Goal: Task Accomplishment & Management: Use online tool/utility

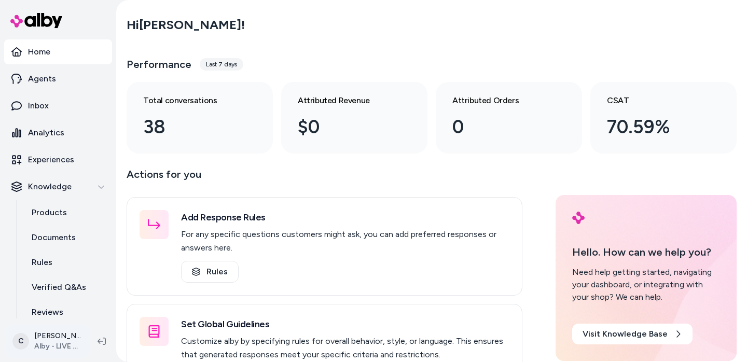
click at [57, 344] on html "Home Agents Inbox Analytics Experiences Knowledge Products Documents Rules Veri…" at bounding box center [373, 181] width 747 height 362
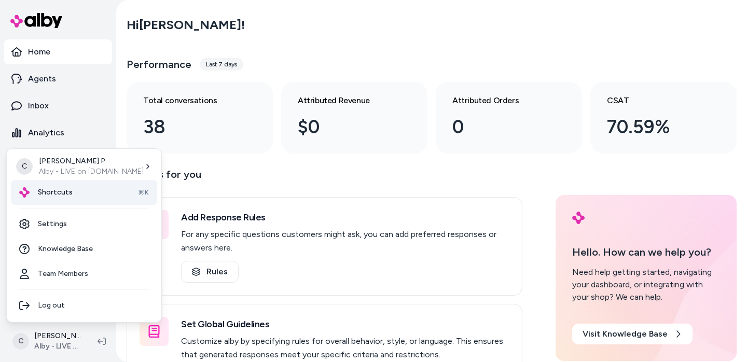
click at [44, 201] on div "Shortcuts ⌘K" at bounding box center [84, 192] width 146 height 25
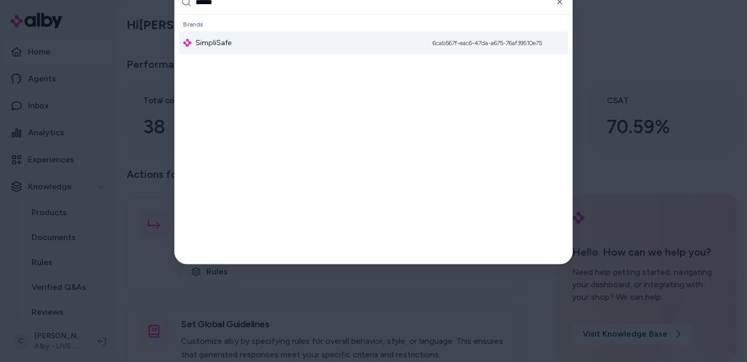
type input "******"
drag, startPoint x: 239, startPoint y: 49, endPoint x: 240, endPoint y: 44, distance: 5.3
click at [239, 49] on div "SimpliSafe 6cab567f-eac6-47da-a675-76af39510e75" at bounding box center [373, 43] width 389 height 23
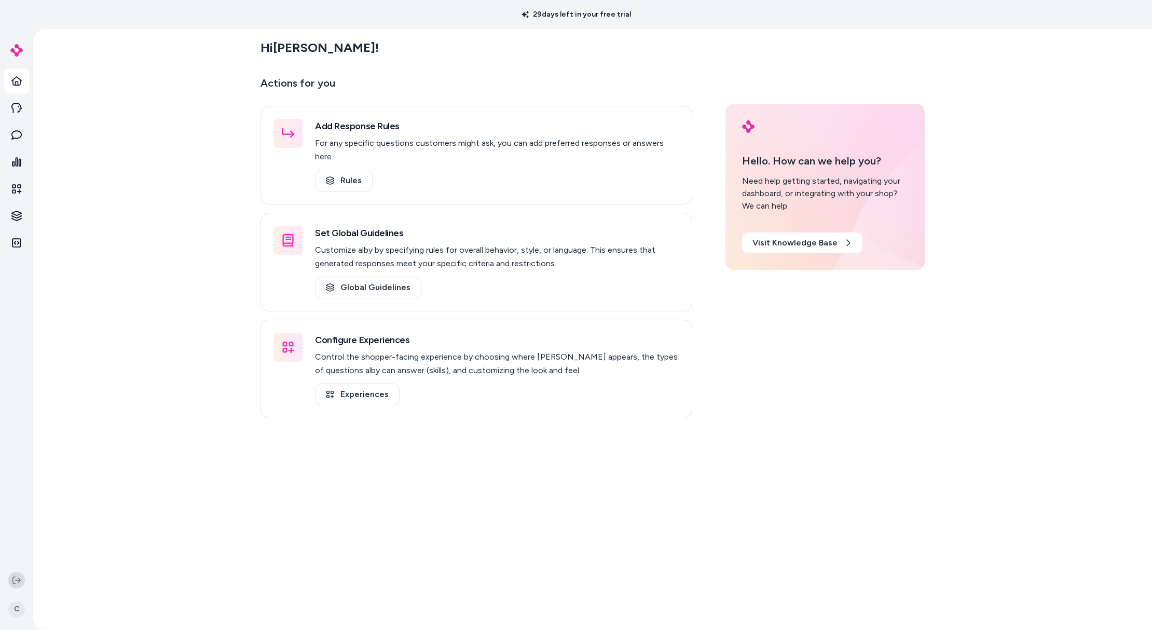
click at [14, 362] on icon at bounding box center [16, 580] width 8 height 8
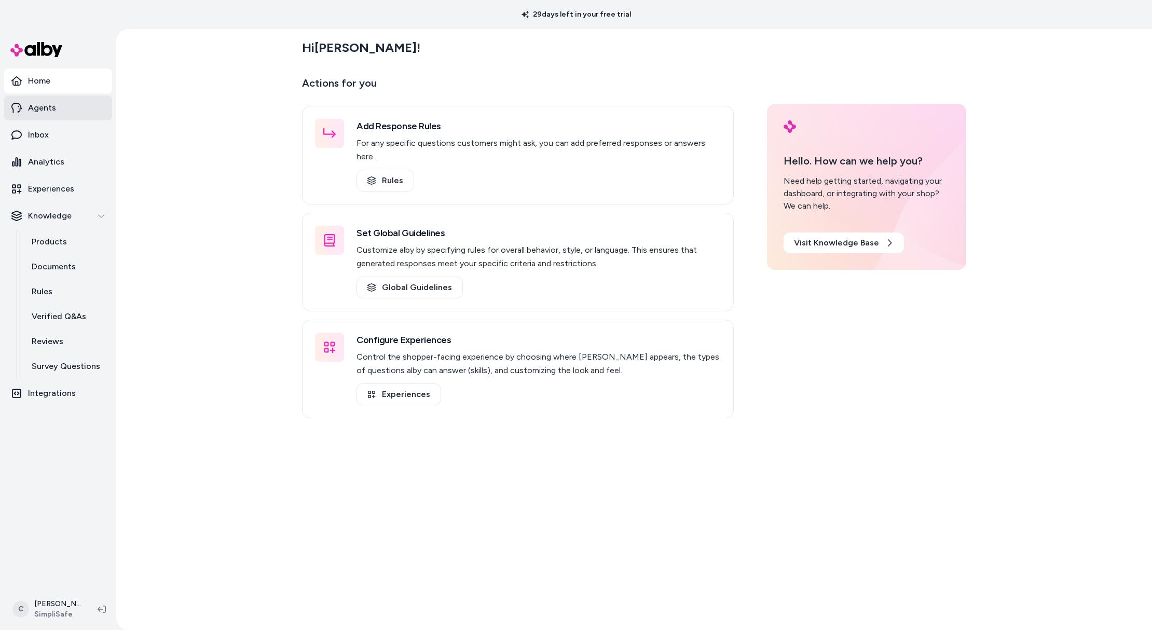
click at [57, 103] on link "Agents" at bounding box center [58, 107] width 108 height 25
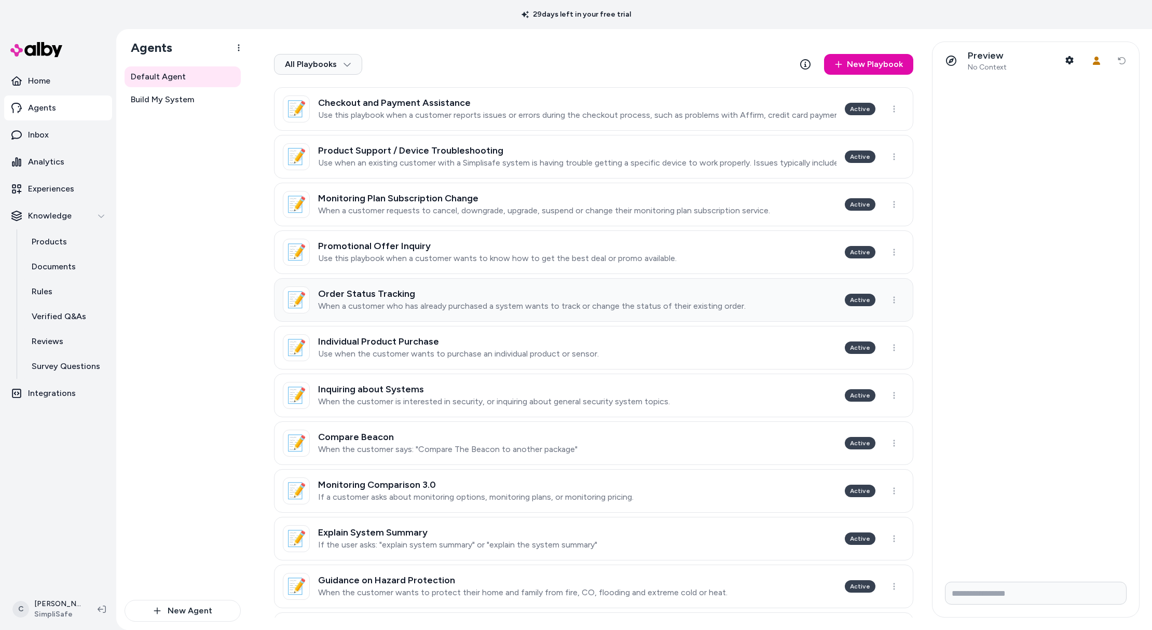
scroll to position [4, 0]
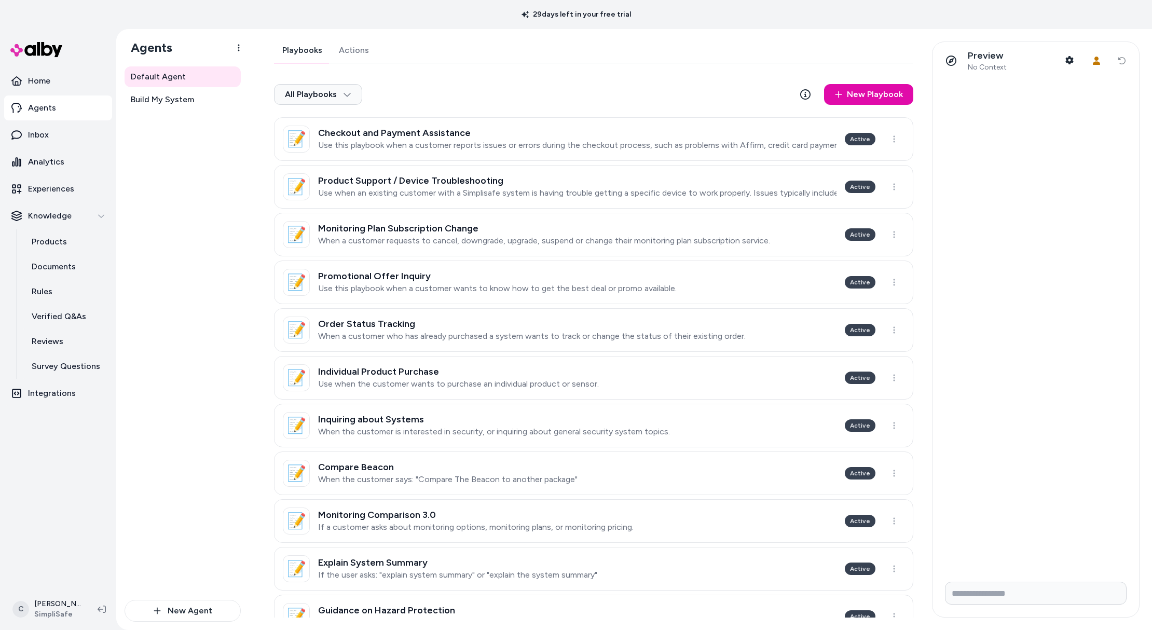
click at [349, 50] on link "Actions" at bounding box center [354, 50] width 47 height 25
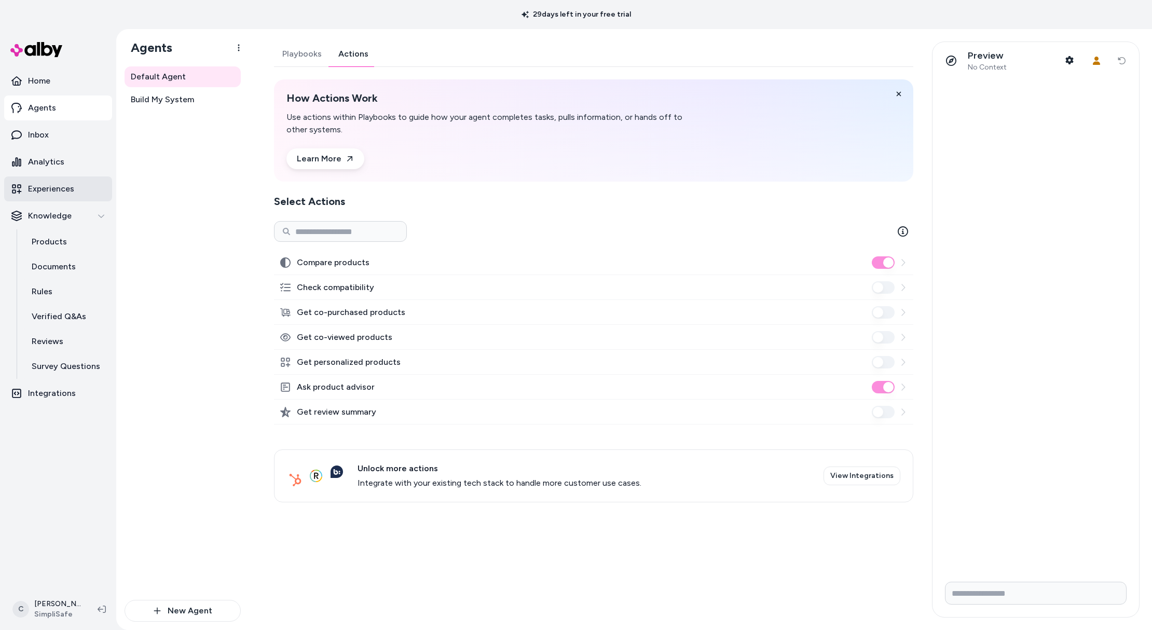
click at [48, 183] on p "Experiences" at bounding box center [51, 189] width 46 height 12
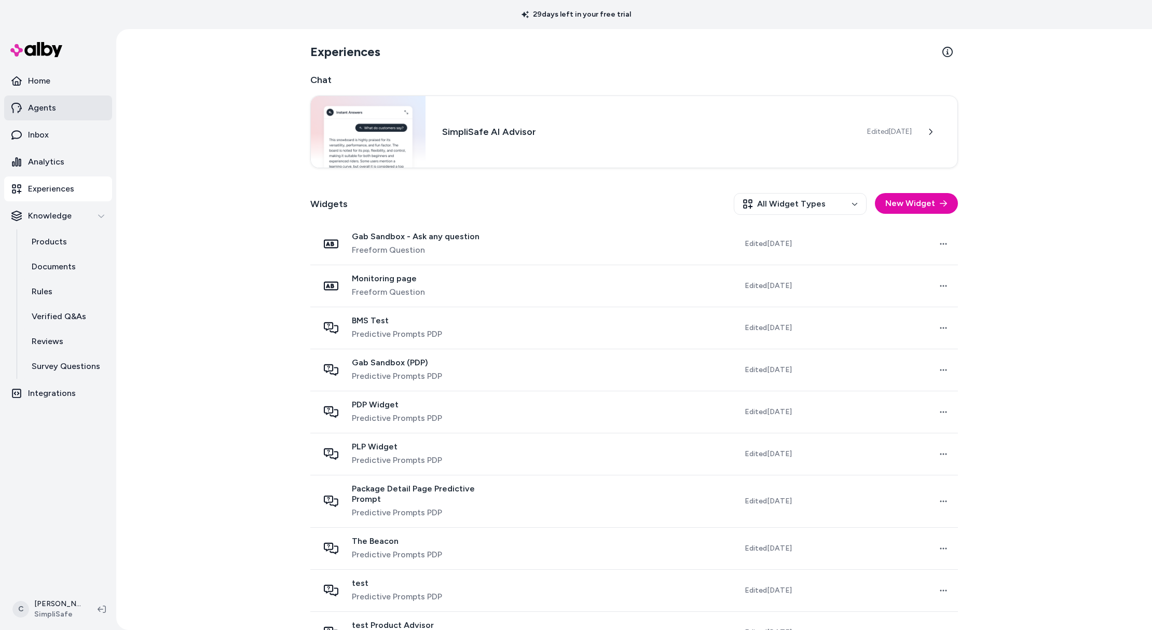
click at [71, 107] on link "Agents" at bounding box center [58, 107] width 108 height 25
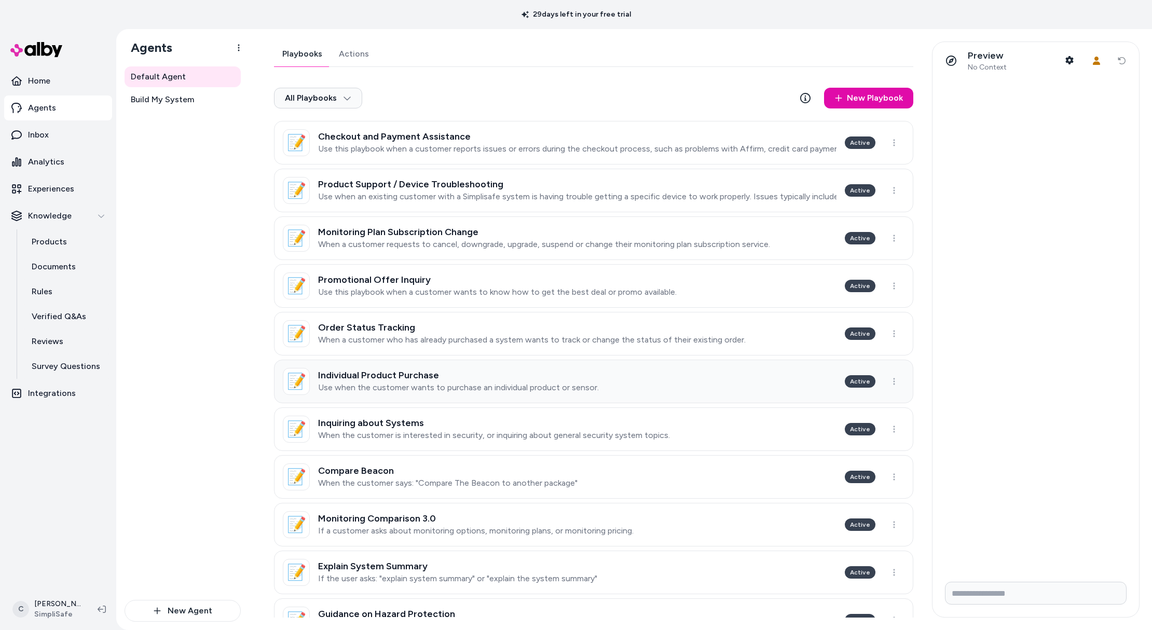
scroll to position [180, 0]
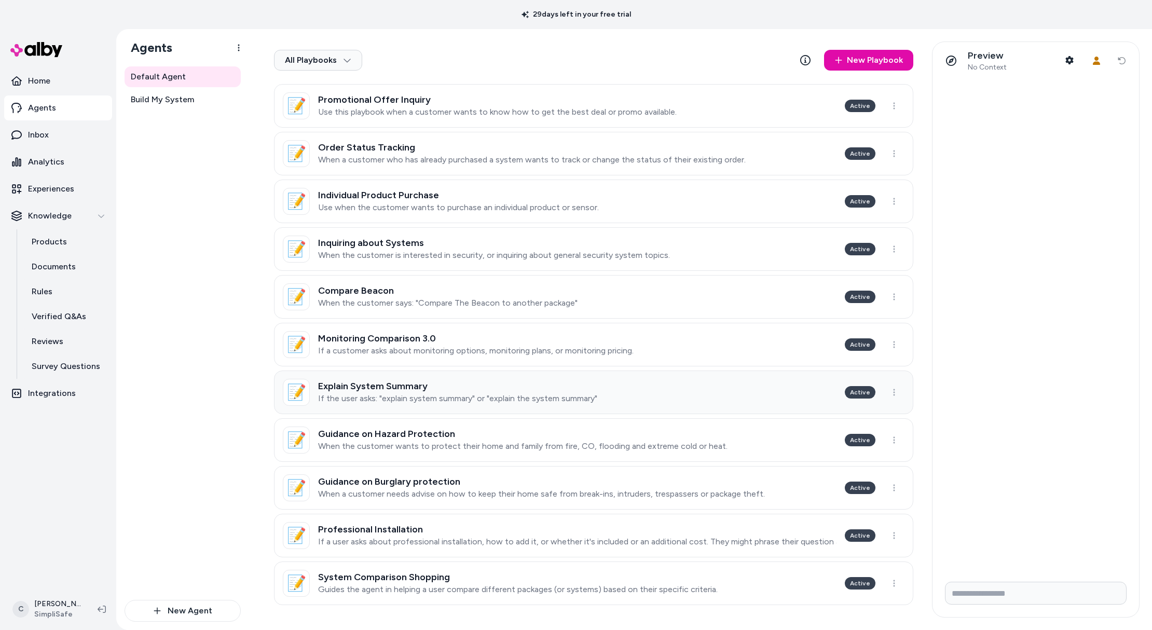
click at [489, 362] on p "If the user asks: "explain system summary" or "explain the system summary"" at bounding box center [457, 398] width 279 height 10
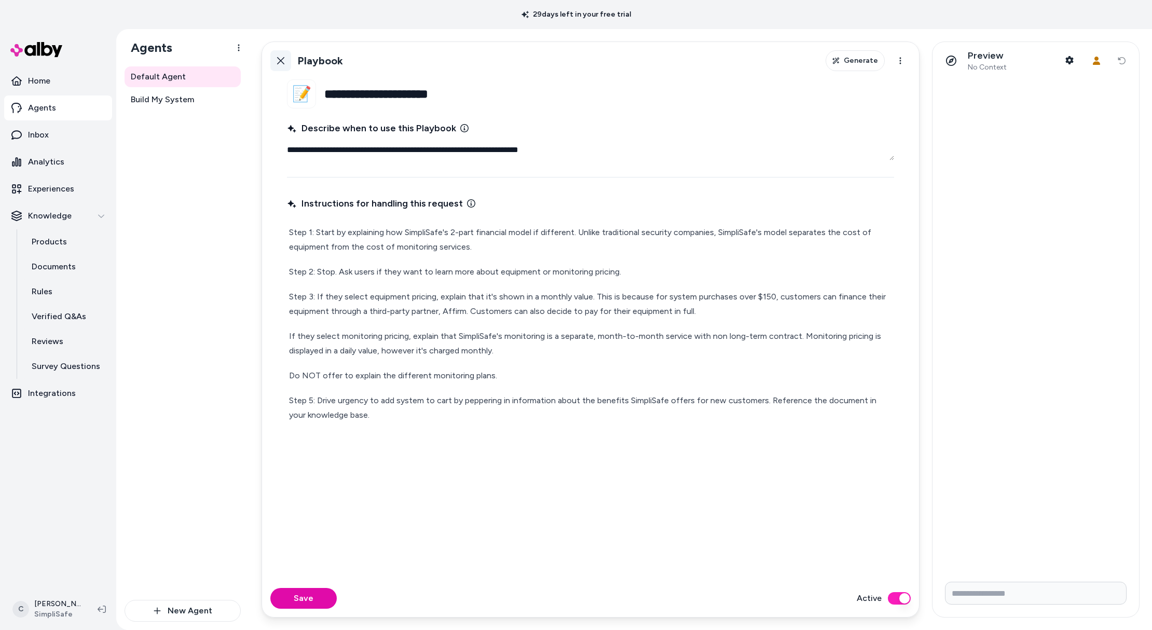
click at [277, 57] on icon at bounding box center [281, 61] width 8 height 8
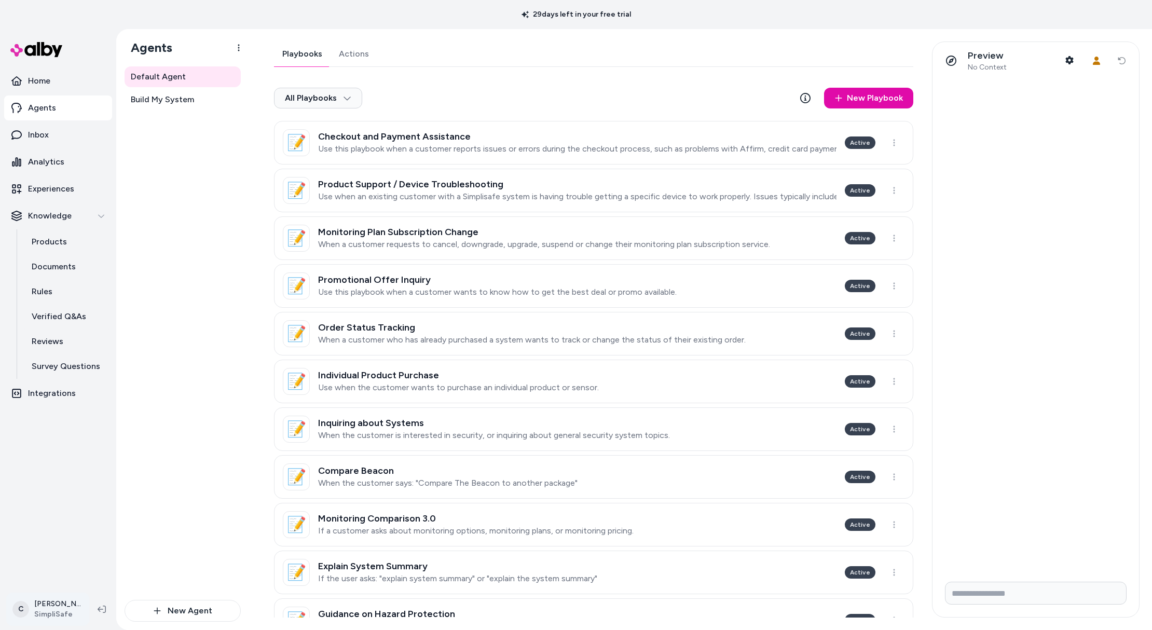
click at [48, 362] on html "29 days left in your free trial Home Agents Inbox Analytics Experiences Knowled…" at bounding box center [576, 315] width 1152 height 630
click at [82, 362] on div "Shortcuts ⌘K" at bounding box center [68, 460] width 115 height 25
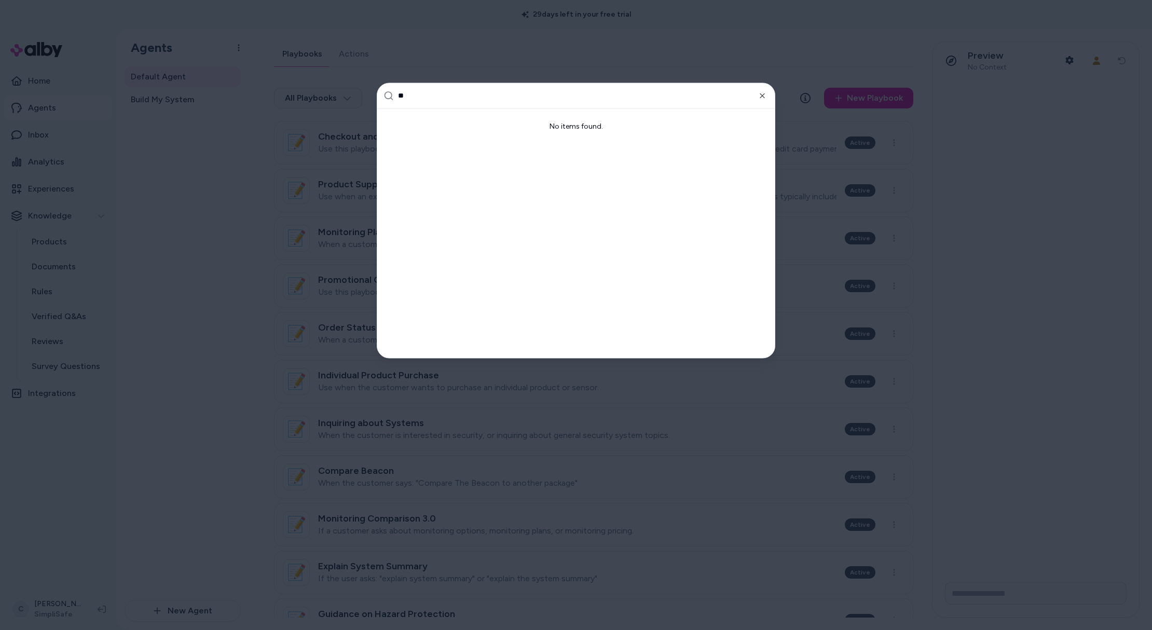
type input "*"
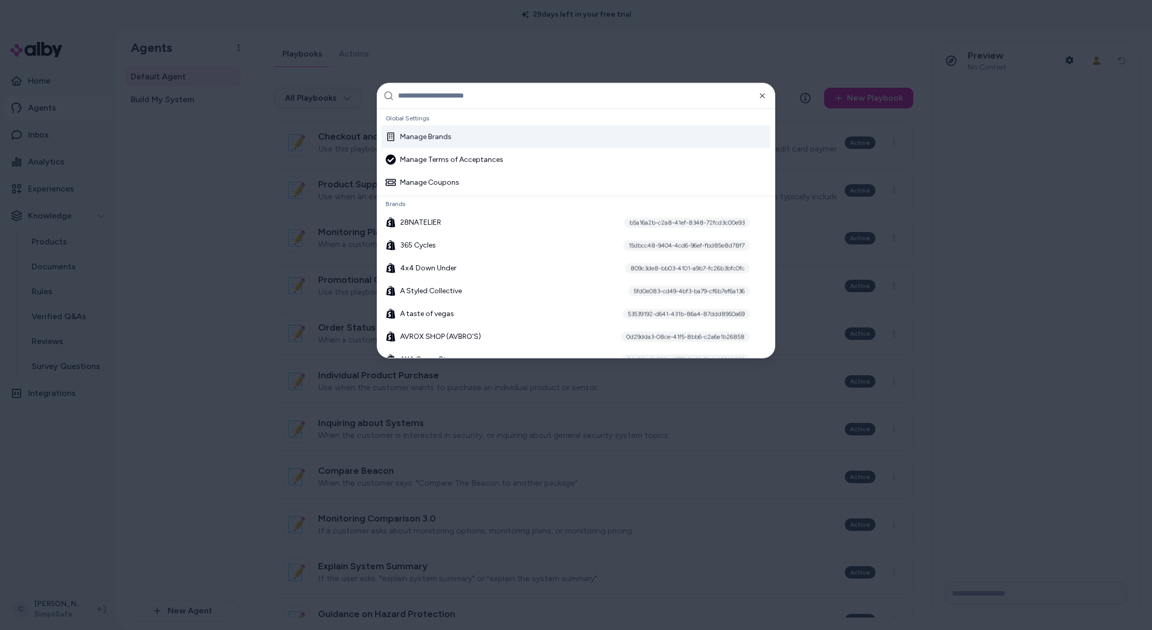
type input "*"
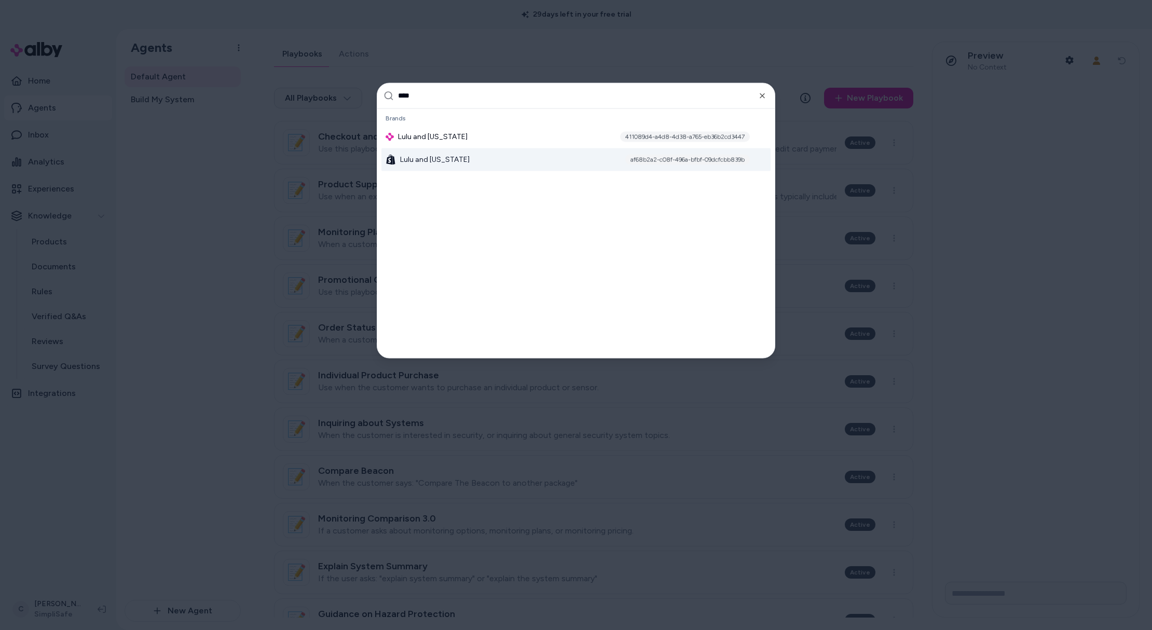
type input "****"
click at [453, 154] on div "Lulu and Georgia af68b2a2-c08f-496a-bfbf-09dcfcbb839b" at bounding box center [575, 159] width 389 height 23
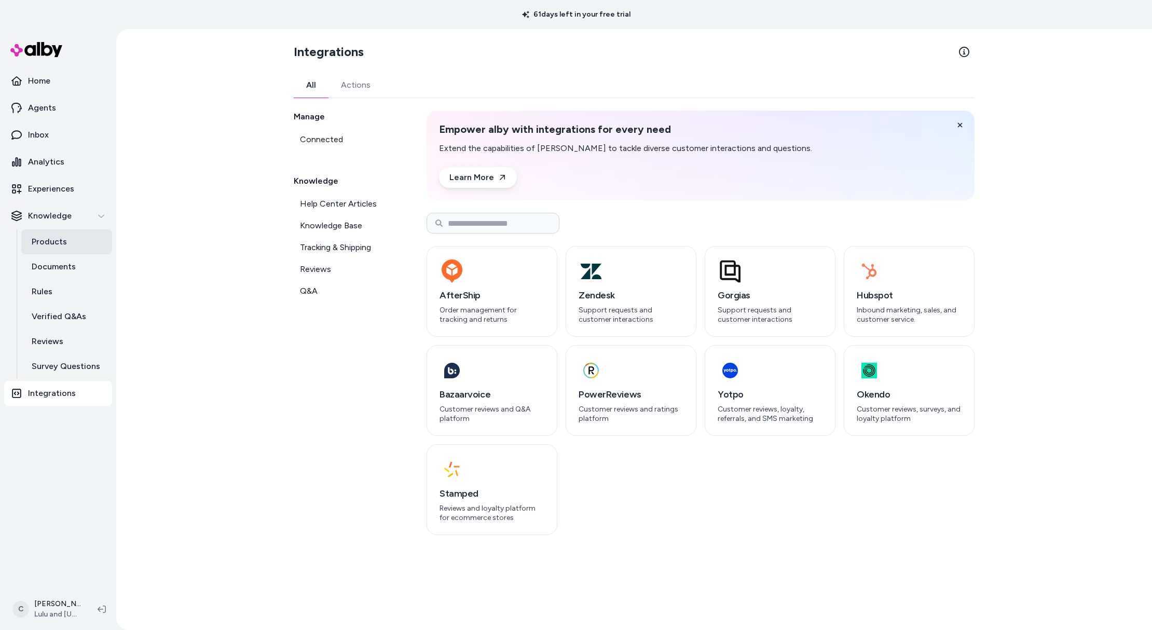
click at [60, 243] on p "Products" at bounding box center [49, 242] width 35 height 12
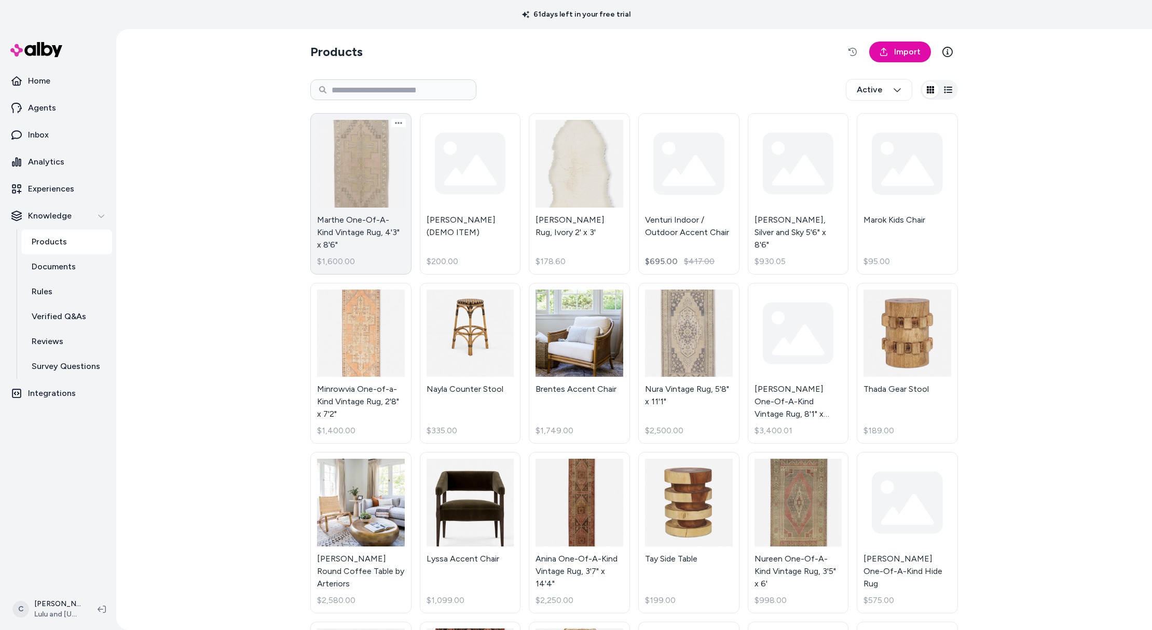
click at [374, 229] on link "Marthe One-Of-A-Kind Vintage Rug, 4'3" x 8'6" $1,600.00" at bounding box center [360, 193] width 101 height 161
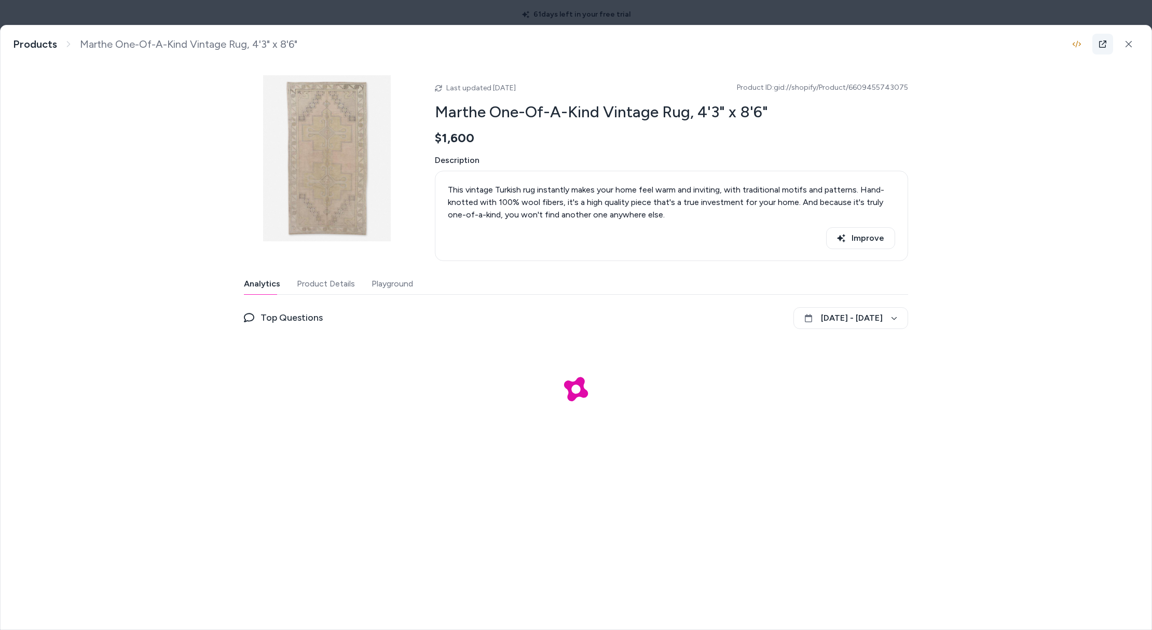
click at [1101, 43] on icon at bounding box center [1103, 44] width 8 height 8
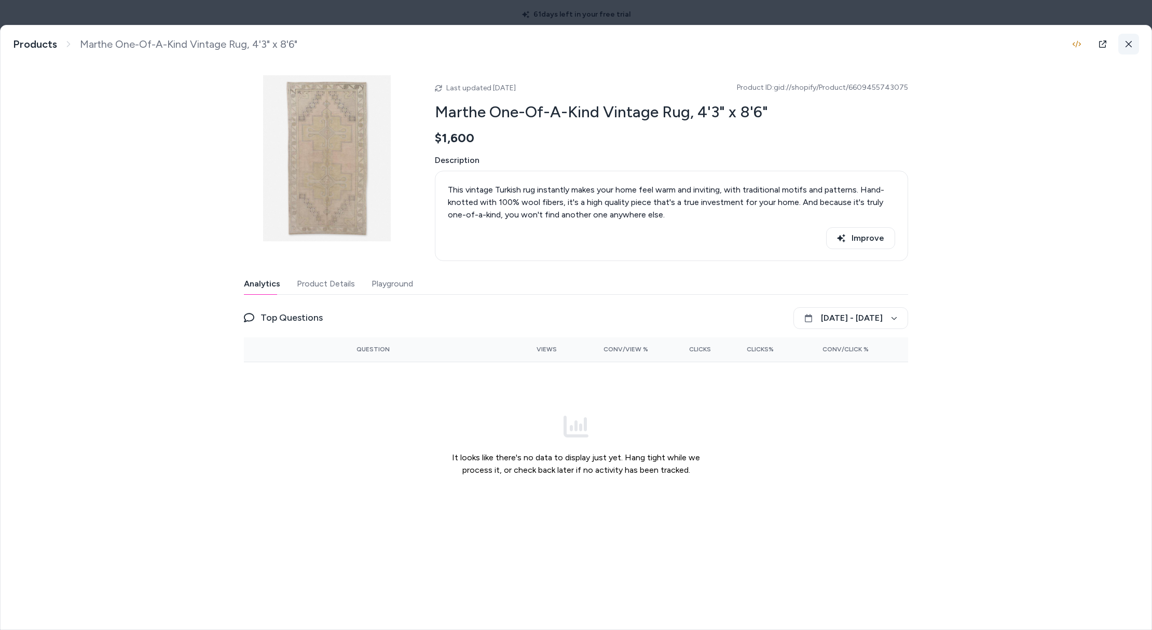
click at [1129, 42] on icon at bounding box center [1128, 43] width 7 height 7
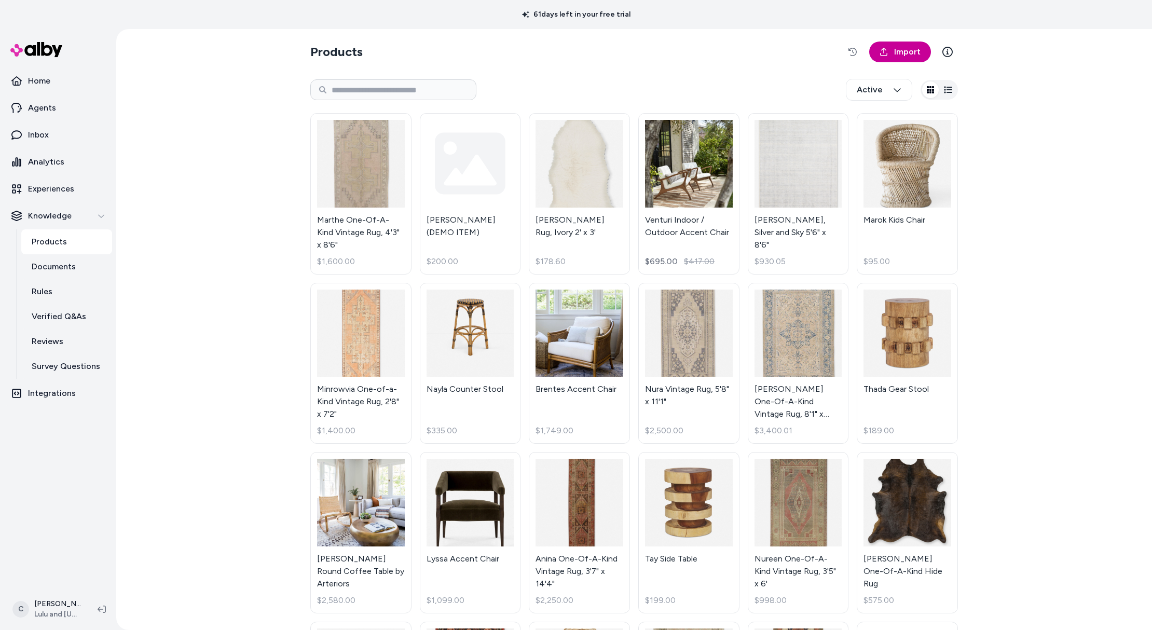
scroll to position [7, 0]
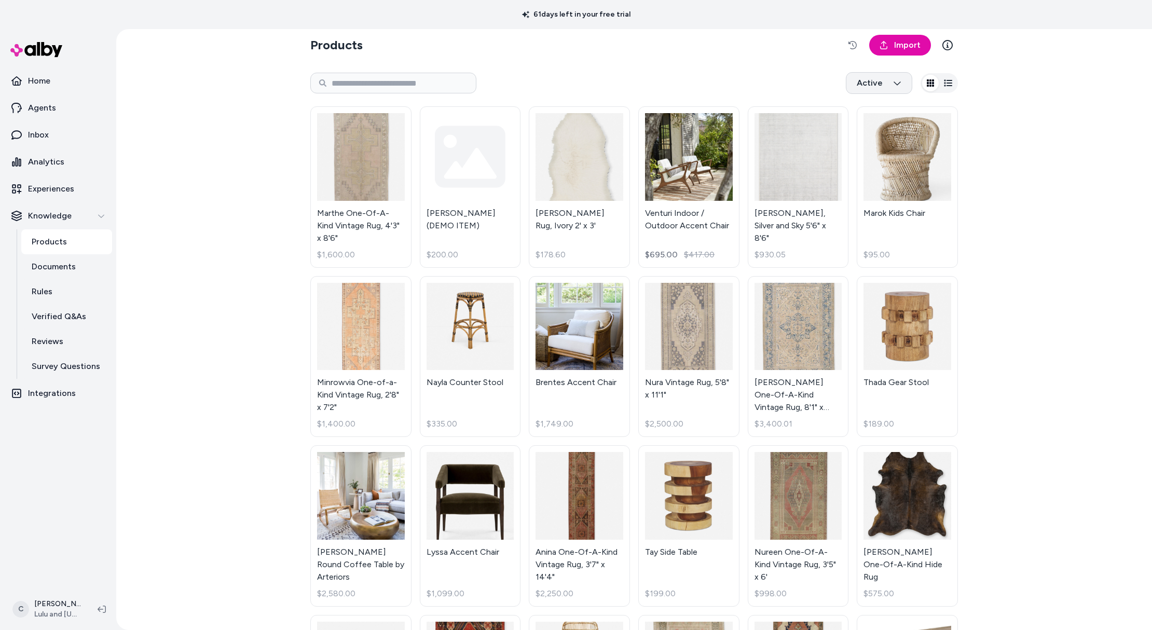
click at [888, 76] on html "61 days left in your free trial Home Agents Inbox Analytics Experiences Knowled…" at bounding box center [576, 315] width 1152 height 630
drag, startPoint x: 886, startPoint y: 77, endPoint x: 836, endPoint y: 81, distance: 49.5
click at [885, 78] on html "61 days left in your free trial Home Agents Inbox Analytics Experiences Knowled…" at bounding box center [576, 315] width 1152 height 630
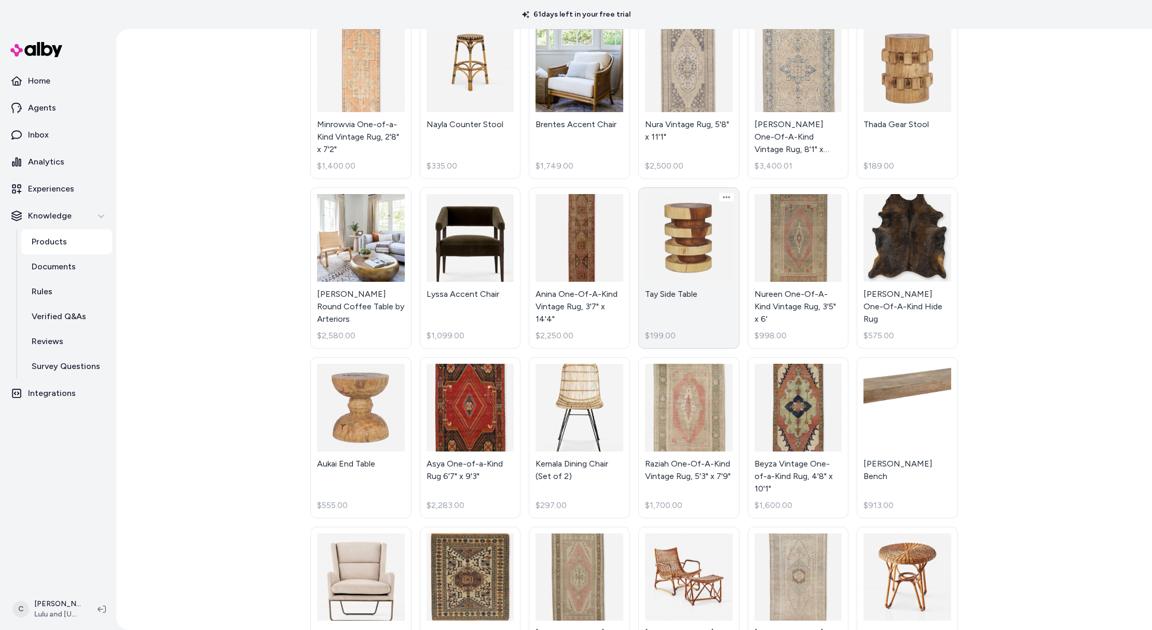
scroll to position [318, 0]
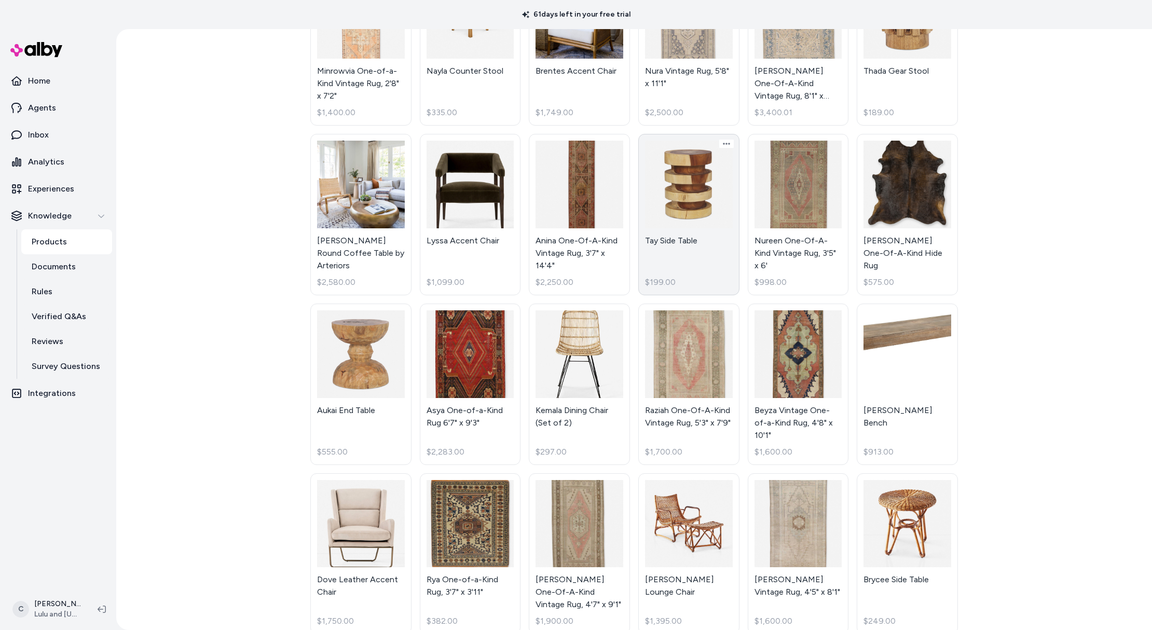
click at [680, 219] on link "Tay Side Table $199.00" at bounding box center [688, 214] width 101 height 161
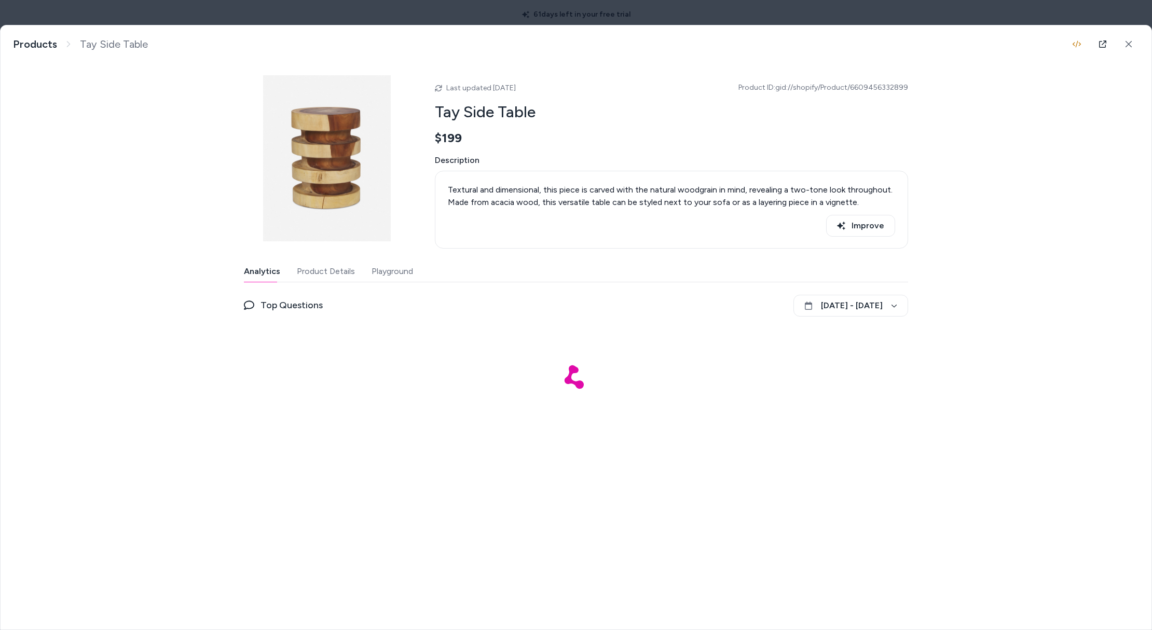
click at [351, 267] on div "Analytics Product Details Playground" at bounding box center [576, 271] width 664 height 21
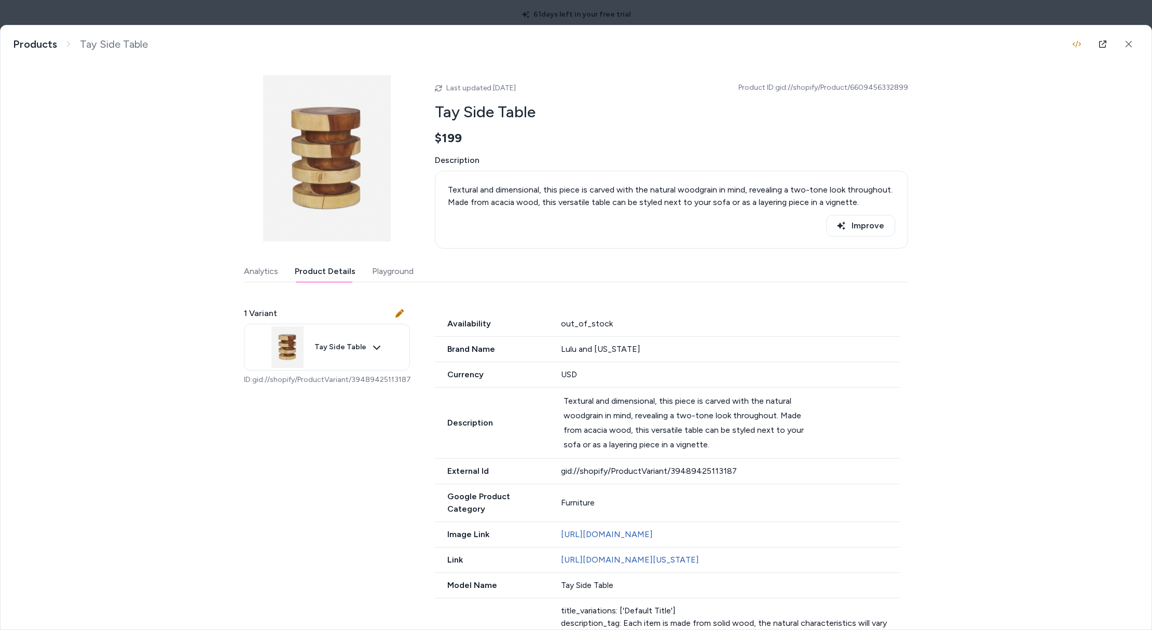
click at [391, 270] on button "Playground" at bounding box center [393, 271] width 42 height 21
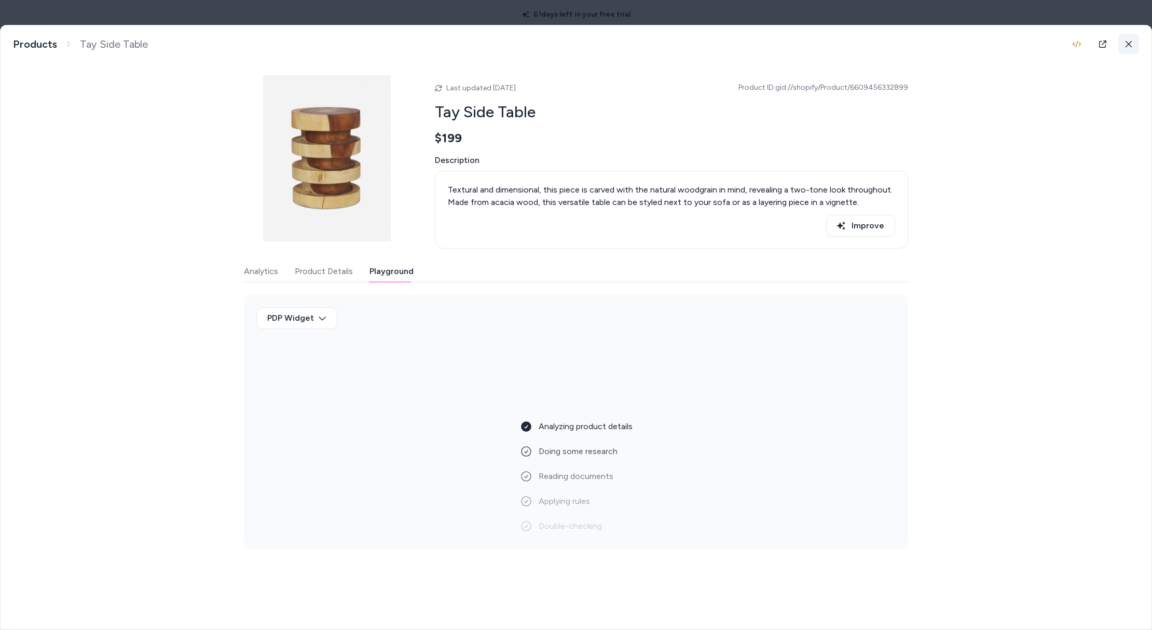
click at [1136, 37] on button at bounding box center [1128, 44] width 21 height 21
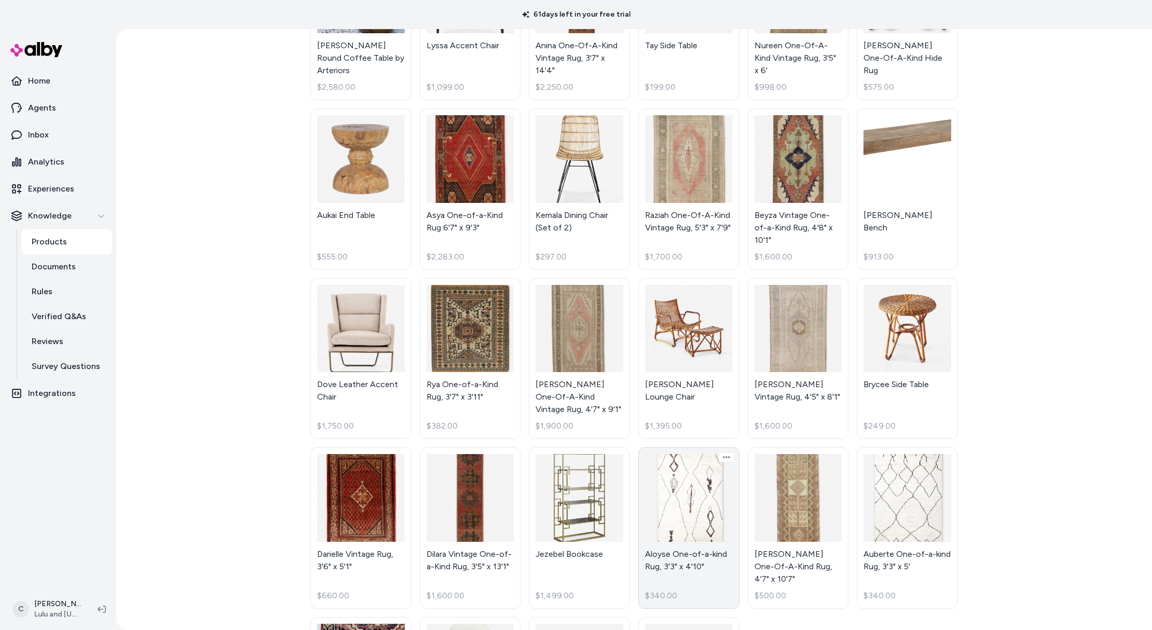
scroll to position [614, 0]
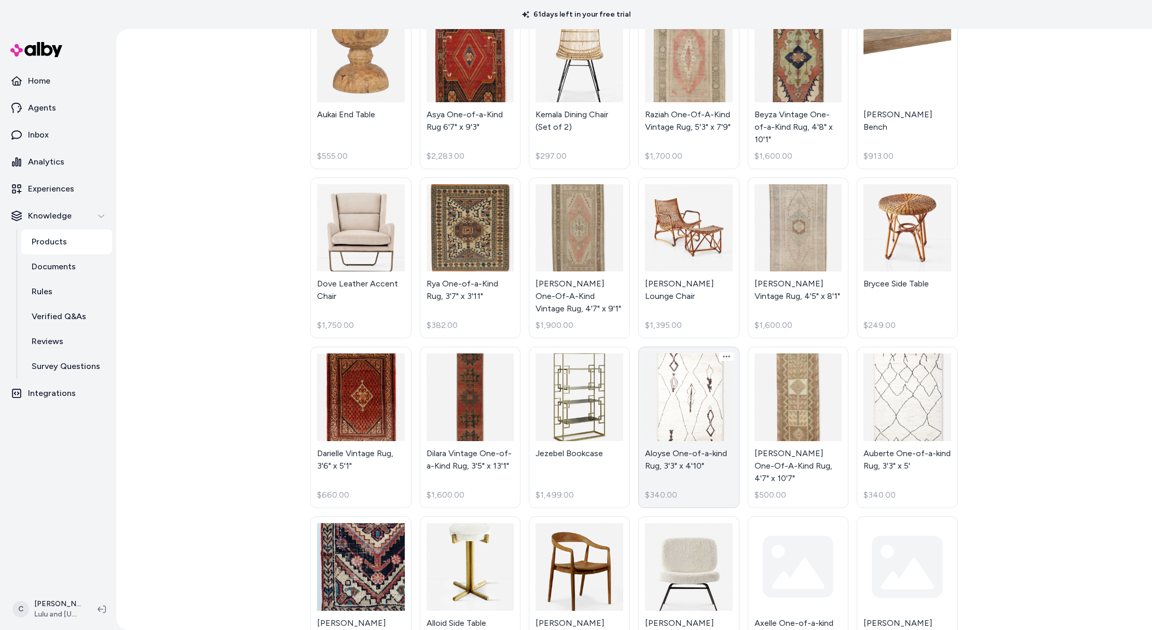
click at [681, 385] on link "Aloyse One-of-a-kind Rug, 3'3" x 4'10" $340.00" at bounding box center [688, 427] width 101 height 161
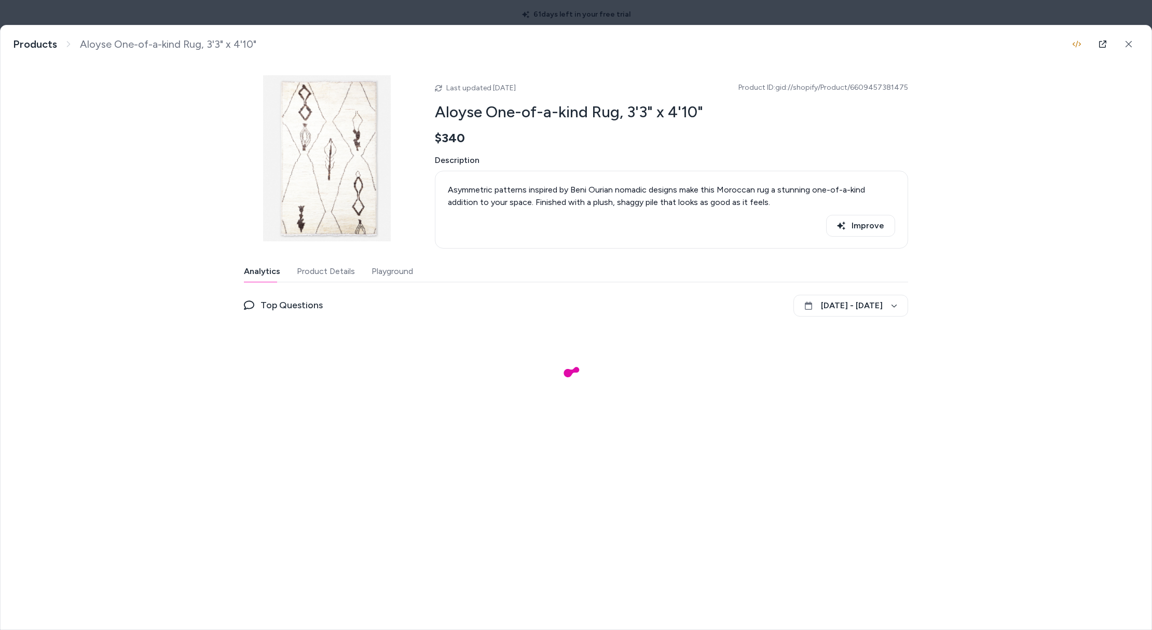
click at [317, 270] on button "Product Details" at bounding box center [326, 271] width 58 height 21
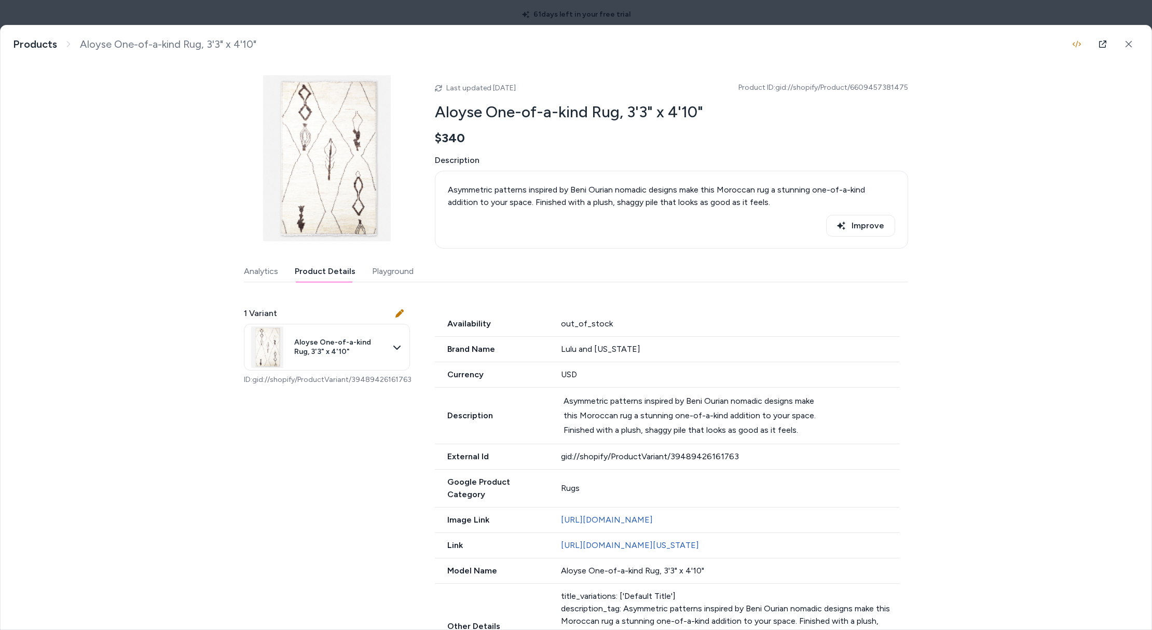
click at [1126, 44] on icon at bounding box center [1128, 43] width 7 height 7
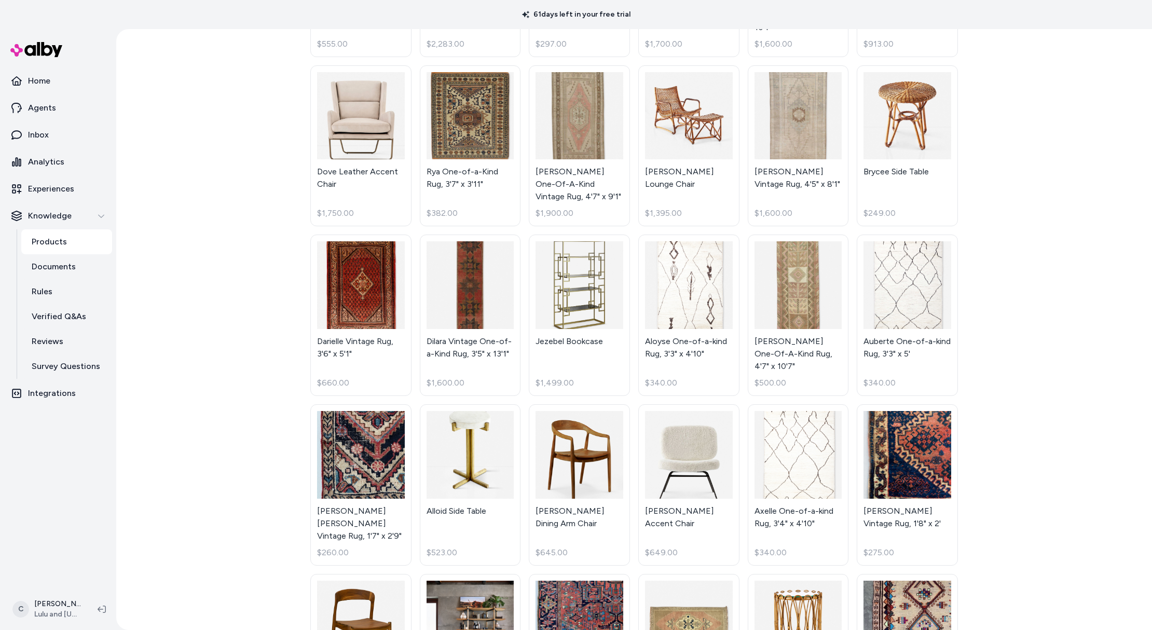
scroll to position [1110, 0]
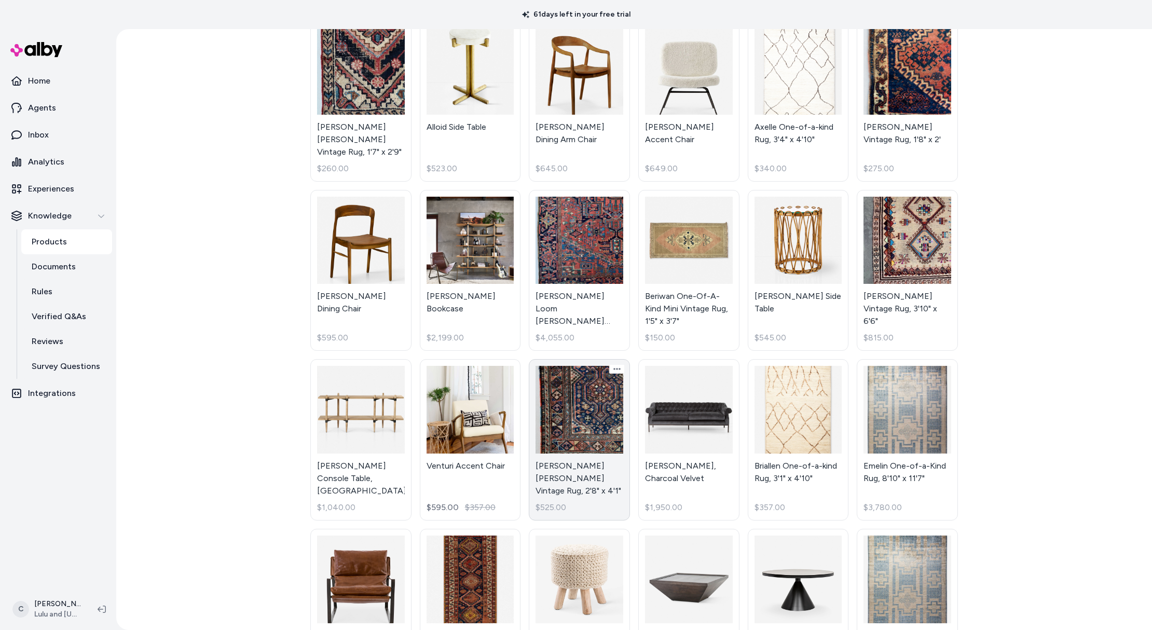
click at [564, 419] on link "Frances Loom Stella Vintage Rug, 2'8" x 4'1" $525.00" at bounding box center [579, 439] width 101 height 161
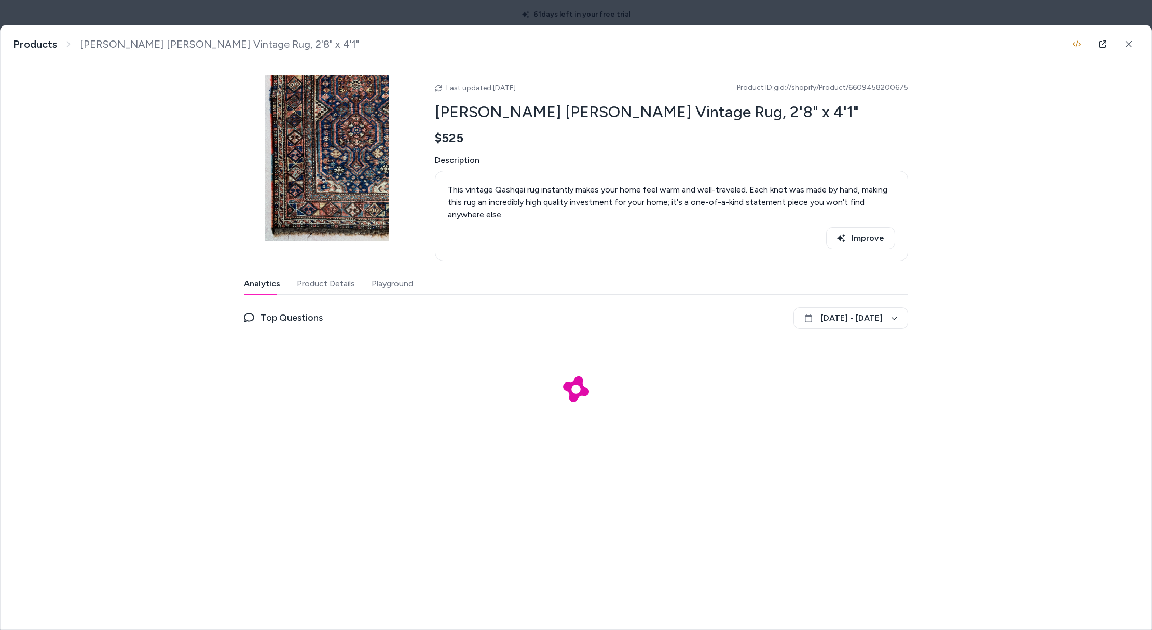
drag, startPoint x: 538, startPoint y: 87, endPoint x: 1151, endPoint y: 69, distance: 613.6
click at [538, 87] on div "Last updated Sep 12, 2025 Product ID: gid://shopify/Product/6609458200675" at bounding box center [671, 87] width 473 height 12
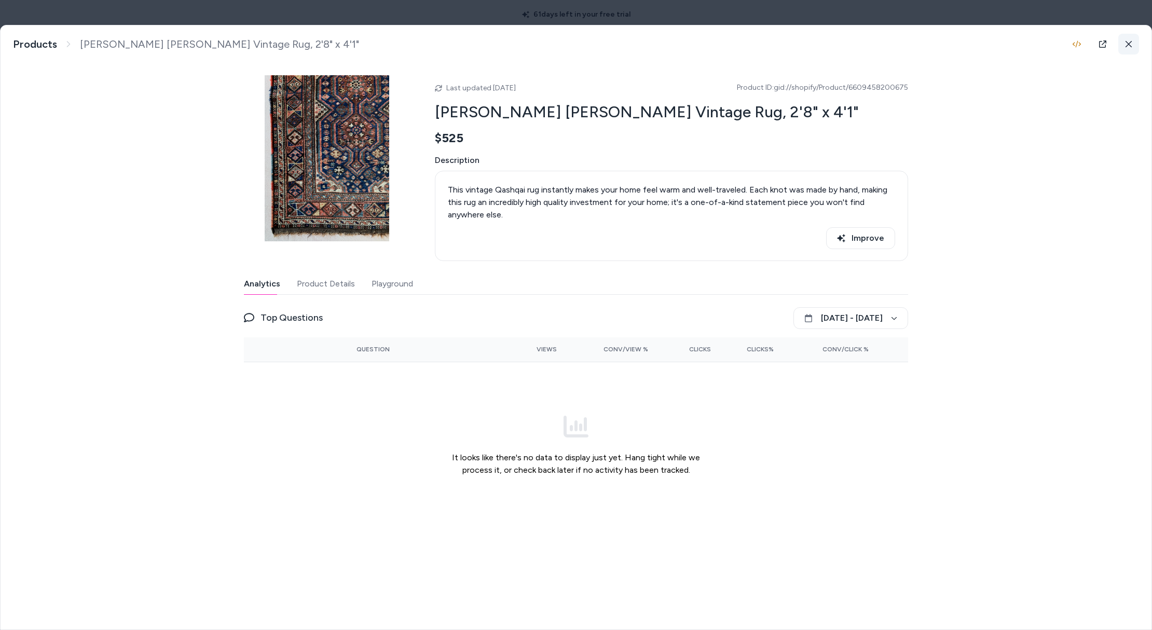
click at [1123, 45] on button at bounding box center [1128, 44] width 21 height 21
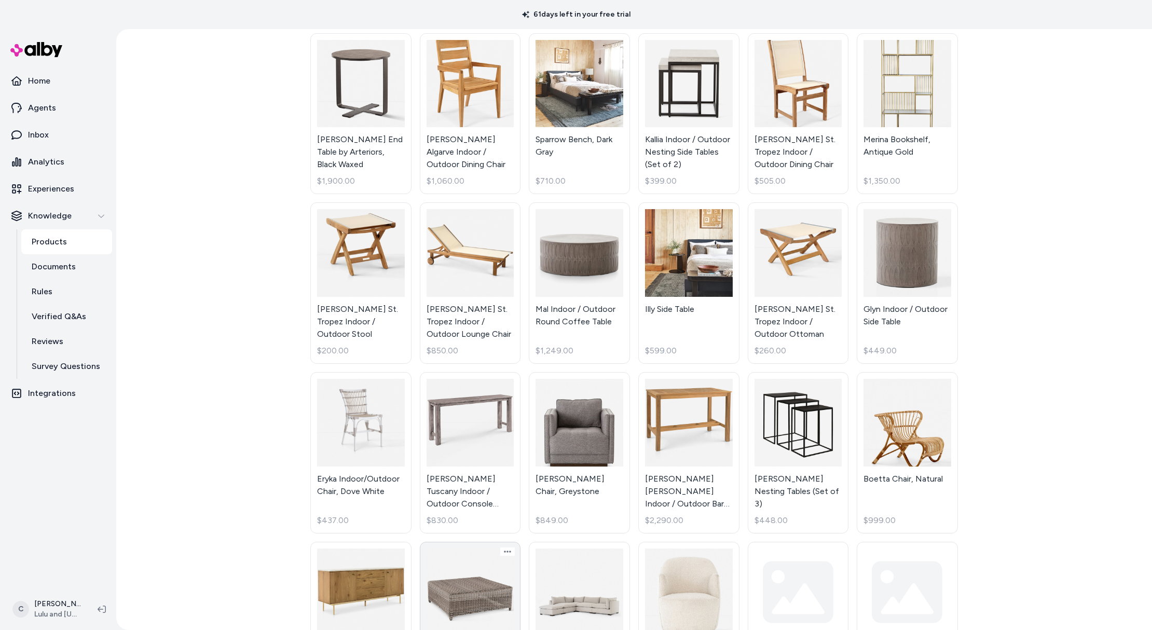
scroll to position [2381, 0]
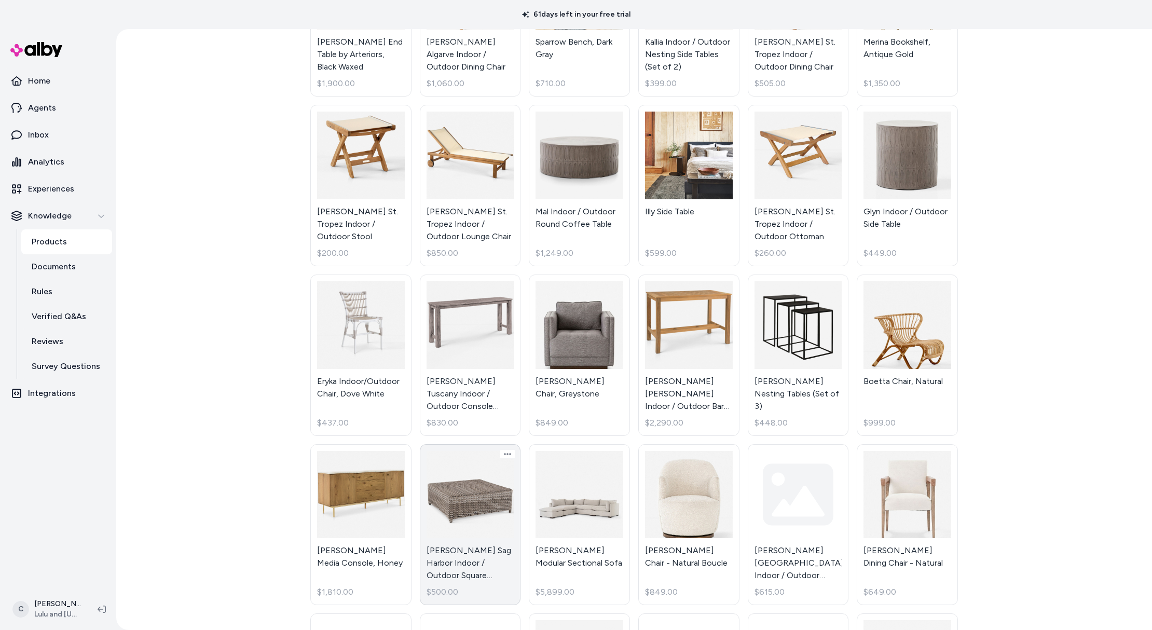
click at [466, 459] on link "Kingsley Bate Sag Harbor Indoor / Outdoor Square Coffee Table $500.00" at bounding box center [470, 524] width 101 height 161
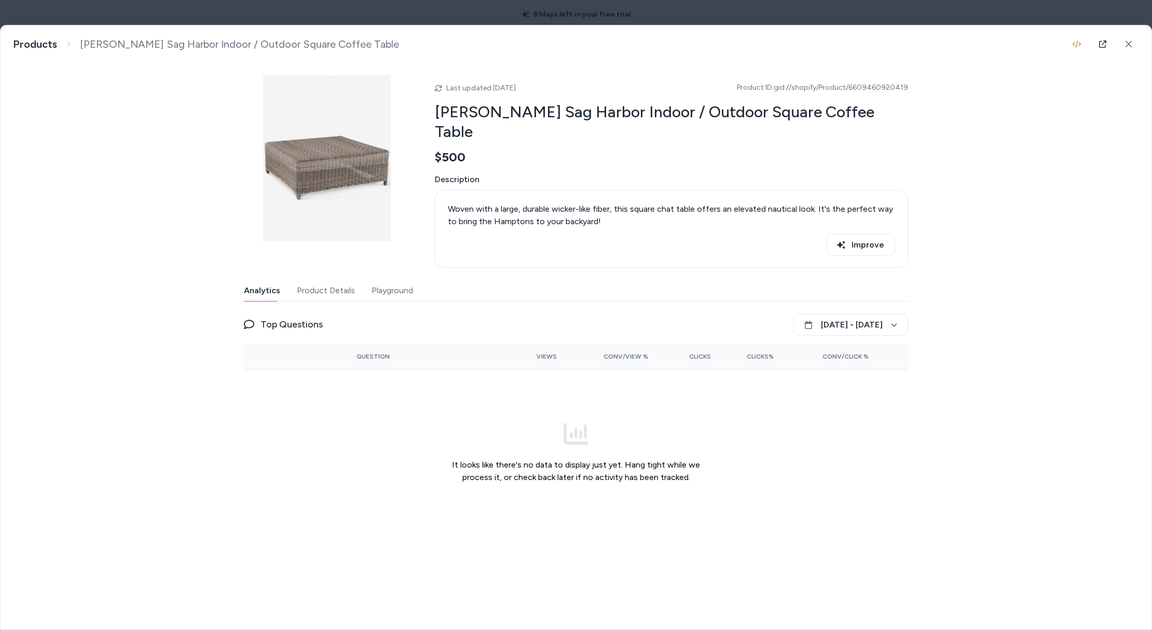
click at [302, 280] on button "Product Details" at bounding box center [326, 290] width 58 height 21
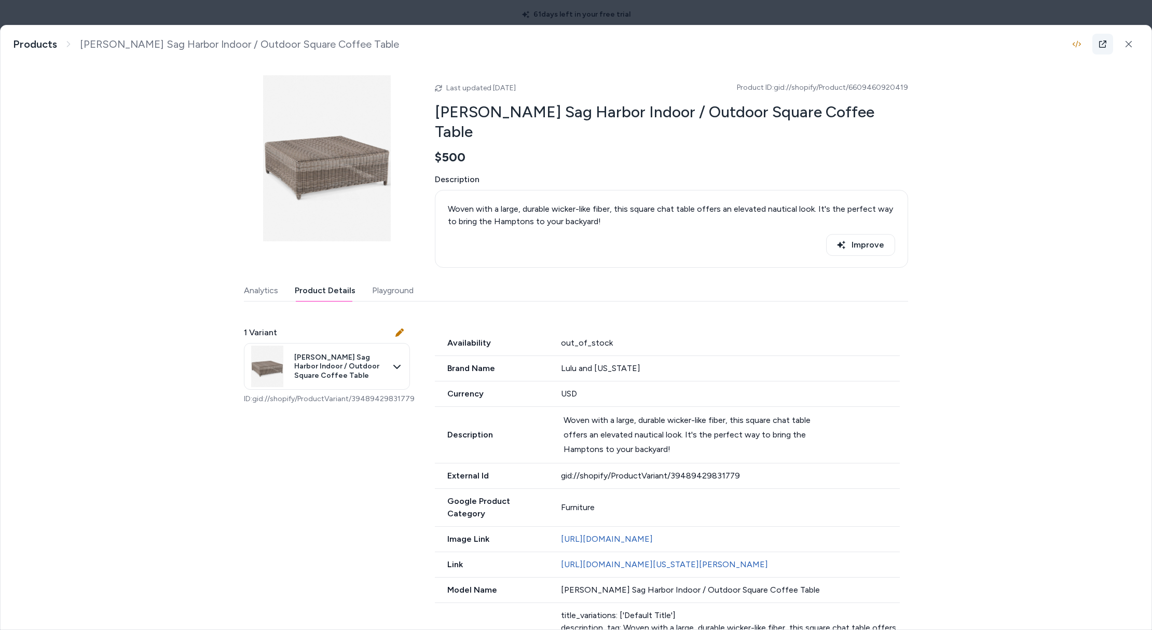
click at [1099, 42] on icon at bounding box center [1103, 44] width 8 height 8
click at [1120, 40] on button at bounding box center [1128, 44] width 21 height 21
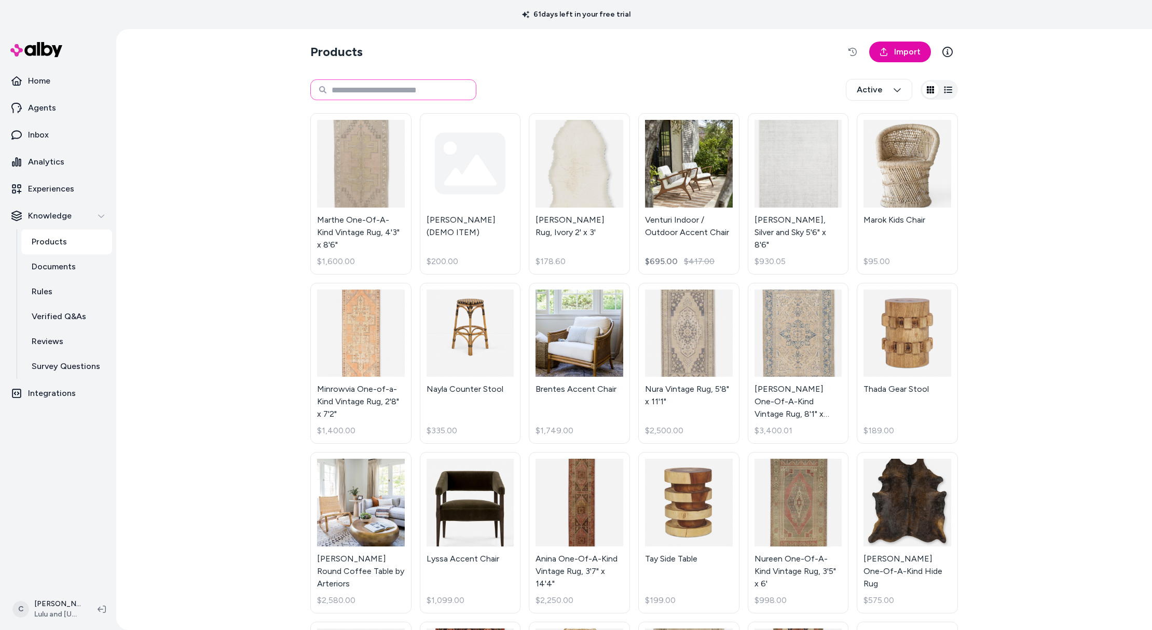
drag, startPoint x: 357, startPoint y: 99, endPoint x: 368, endPoint y: 81, distance: 20.7
click at [357, 98] on input at bounding box center [393, 89] width 166 height 21
click at [368, 81] on input at bounding box center [393, 89] width 166 height 21
paste input "**********"
type input "**********"
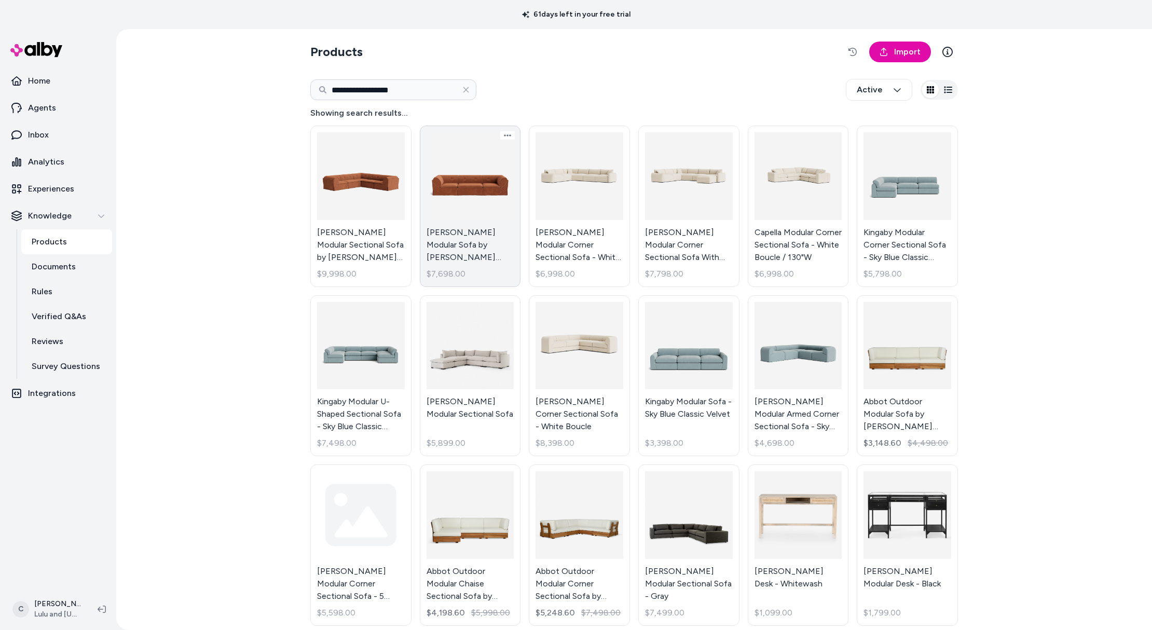
click at [492, 244] on link "Trudy Modular Sofa by Sarah Sherman Samuel - Saffron Faux Mohair/Apricot Mini C…" at bounding box center [470, 206] width 101 height 161
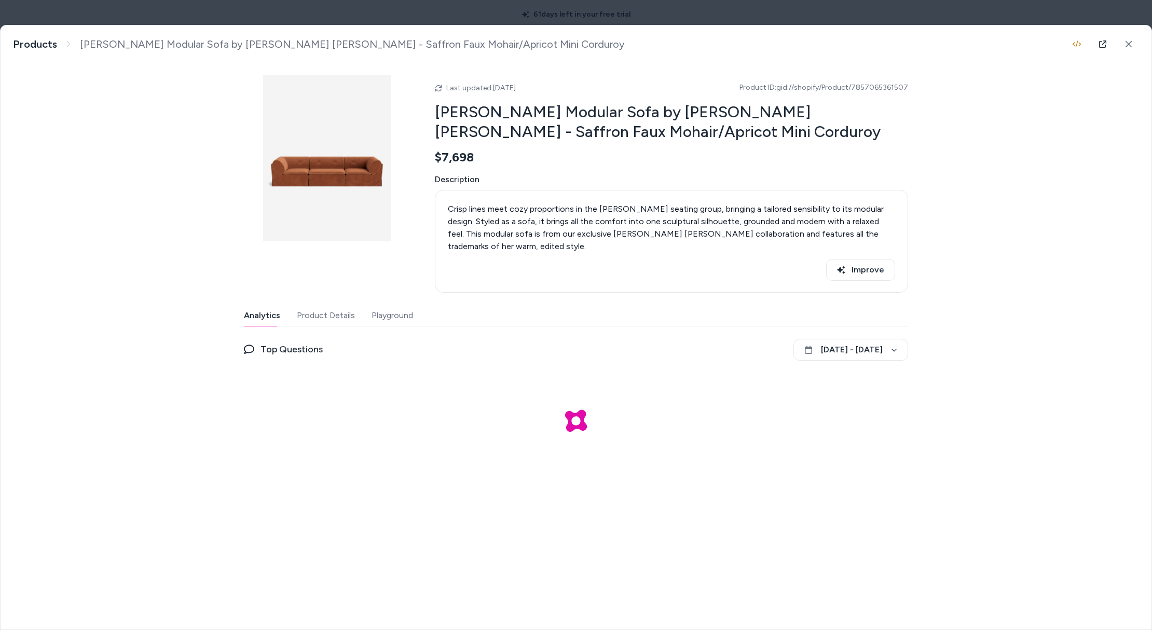
click at [333, 305] on button "Product Details" at bounding box center [326, 315] width 58 height 21
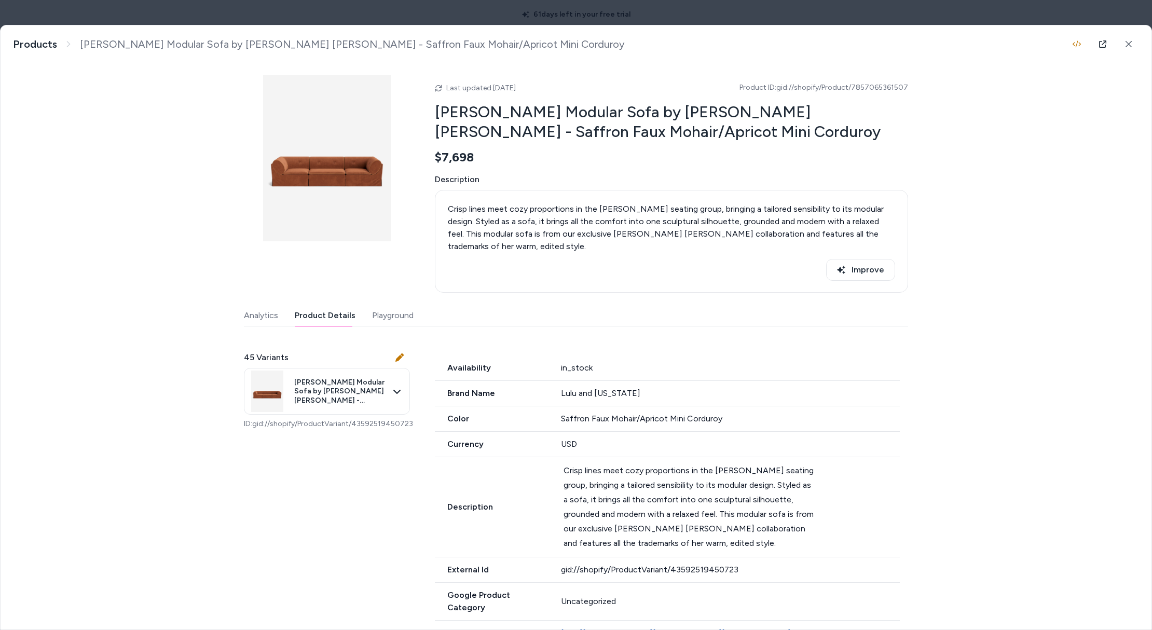
click at [383, 305] on button "Playground" at bounding box center [393, 315] width 42 height 21
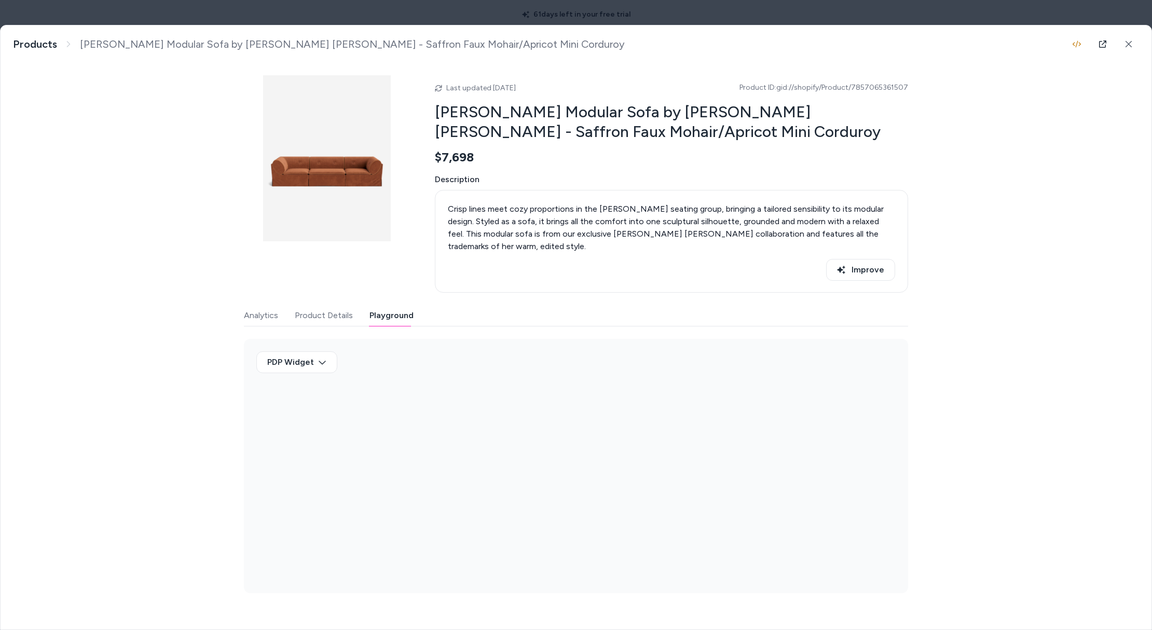
click at [316, 305] on button "Product Details" at bounding box center [324, 315] width 58 height 21
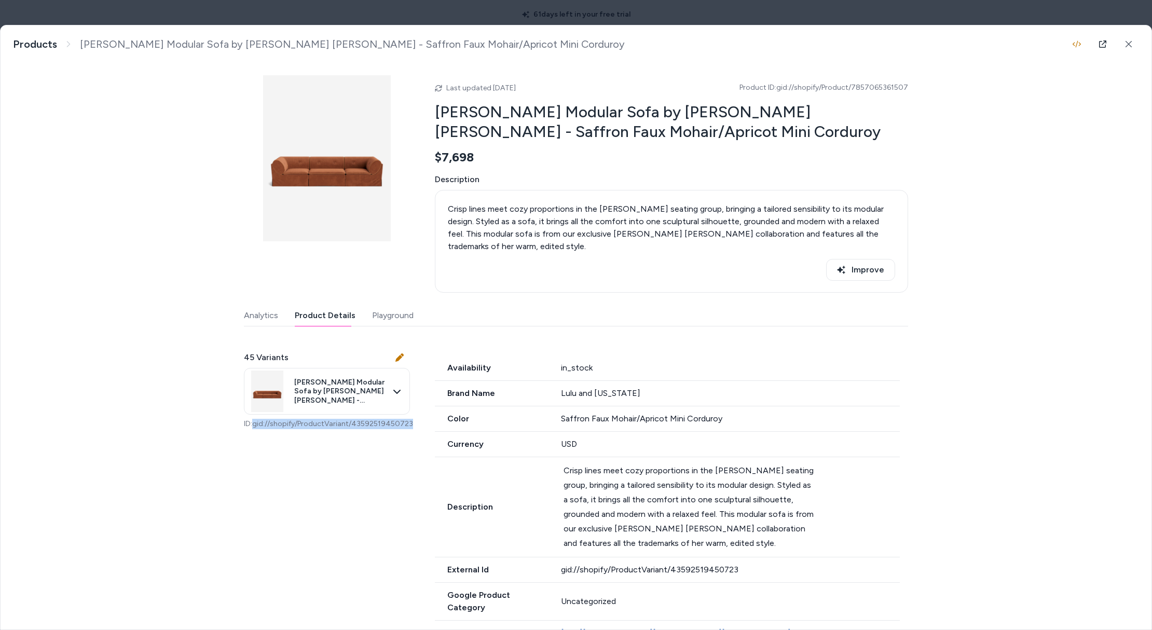
drag, startPoint x: 406, startPoint y: 411, endPoint x: 250, endPoint y: 416, distance: 156.8
click at [253, 419] on p "ID: gid://shopify/ProductVariant/43592519450723" at bounding box center [327, 424] width 166 height 10
copy p "gid://shopify/ProductVariant/43592519450723"
drag, startPoint x: 905, startPoint y: 91, endPoint x: 779, endPoint y: 90, distance: 125.6
click at [779, 90] on div "Trudy Modular Sofa by Sarah Sherman Samuel - Saffron Faux Mohair/Apricot Mini C…" at bounding box center [576, 327] width 1151 height 604
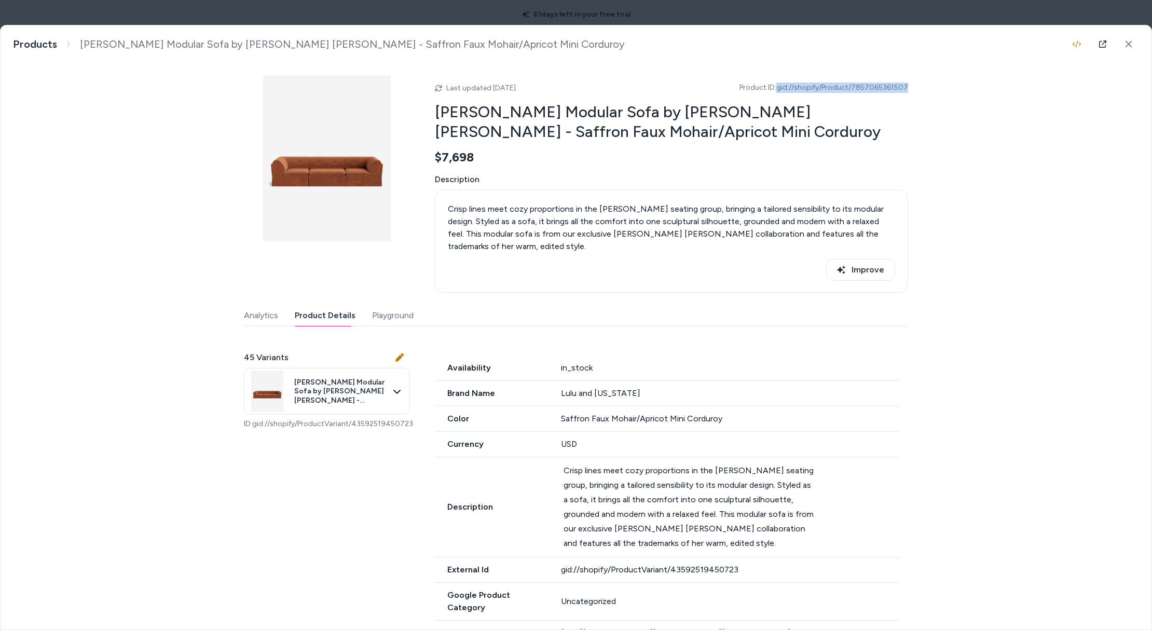
copy span "gid://shopify/Product/7857065361507"
click at [1099, 44] on icon at bounding box center [1103, 44] width 8 height 8
click at [155, 11] on body "**********" at bounding box center [576, 315] width 1152 height 630
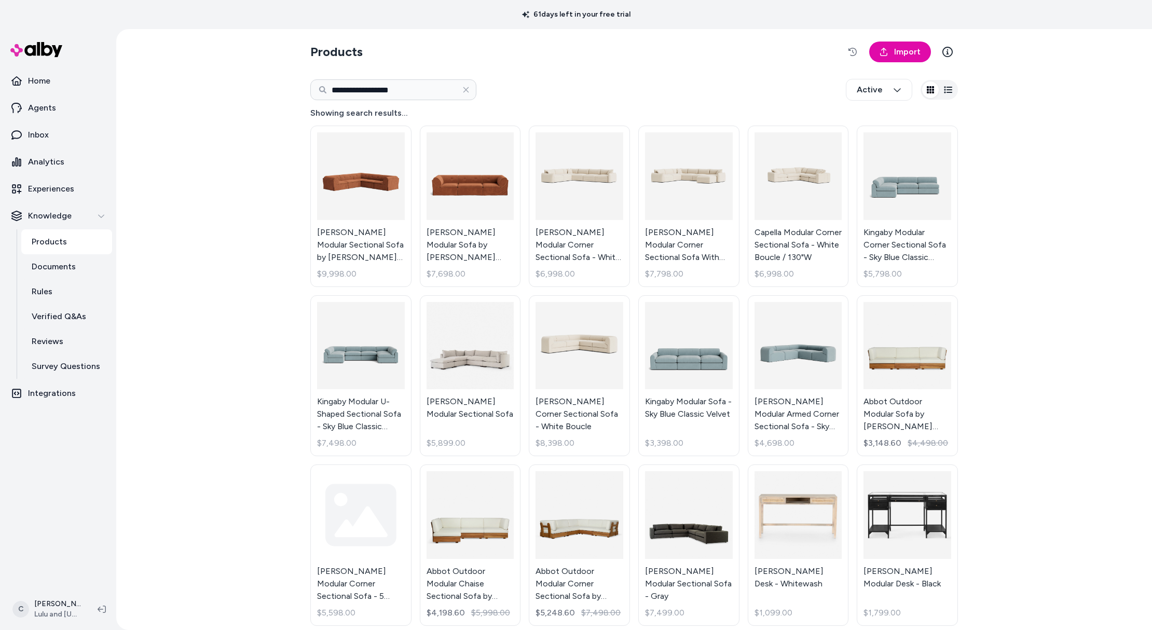
click at [40, 622] on html "**********" at bounding box center [576, 315] width 1152 height 630
click at [44, 603] on html "**********" at bounding box center [576, 315] width 1152 height 630
click at [54, 468] on div "Shortcuts ⌘K" at bounding box center [68, 460] width 115 height 25
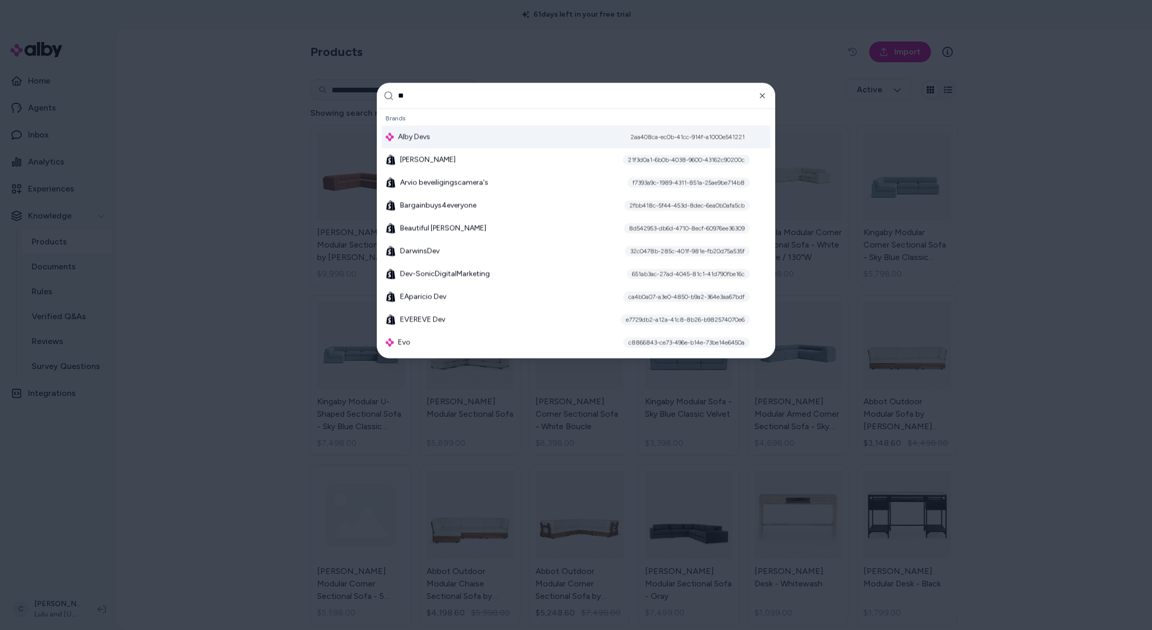
type input "***"
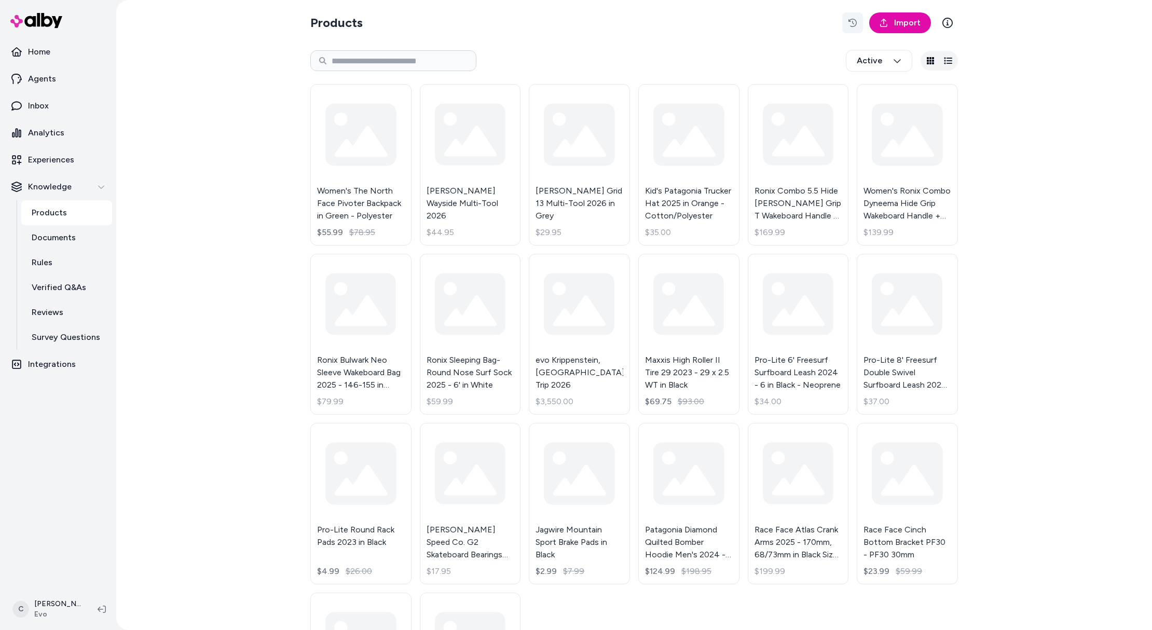
click at [852, 26] on icon "button" at bounding box center [852, 23] width 8 height 8
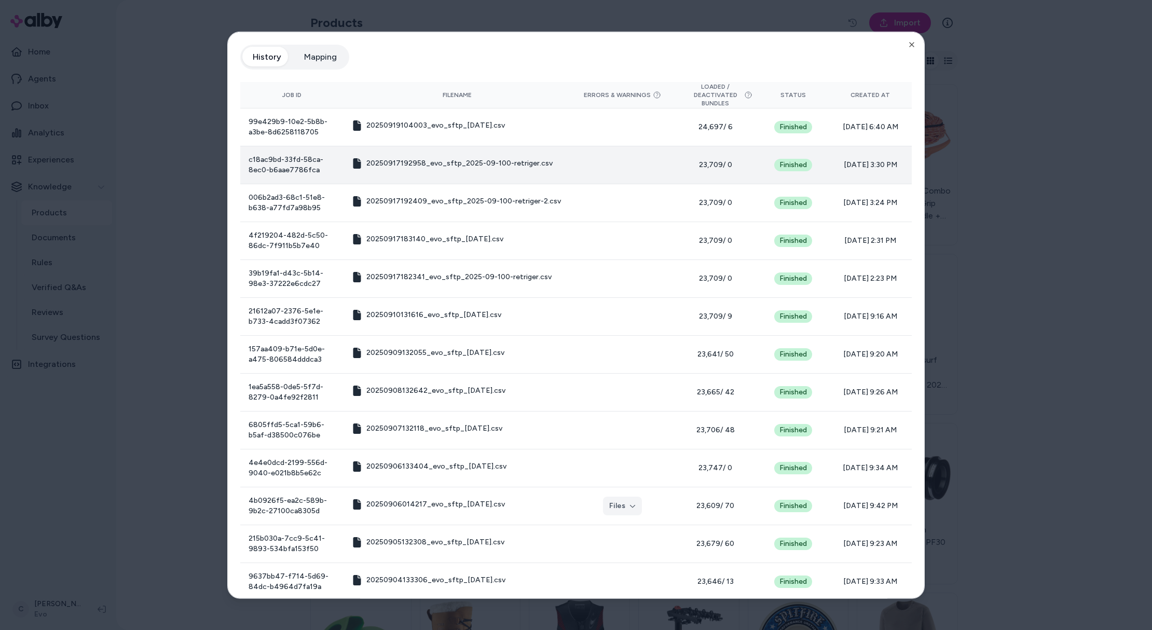
drag, startPoint x: 895, startPoint y: 125, endPoint x: 839, endPoint y: 171, distance: 72.6
click at [844, 118] on td "09/19/25 - 6:40 AM" at bounding box center [870, 127] width 83 height 38
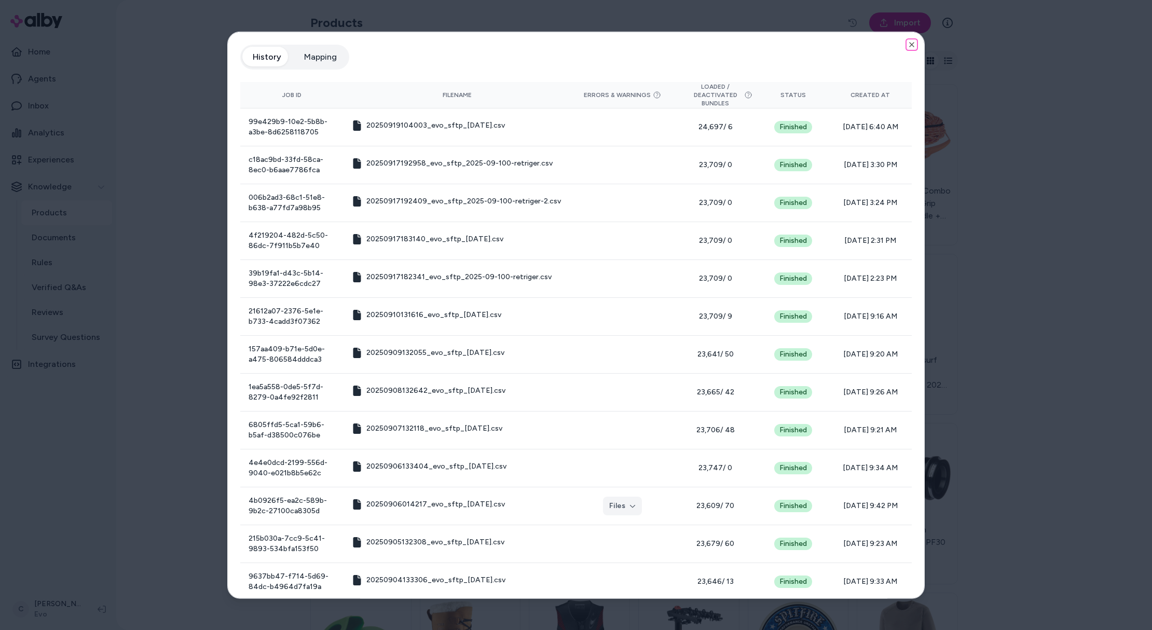
click at [910, 45] on icon "button" at bounding box center [912, 45] width 4 height 4
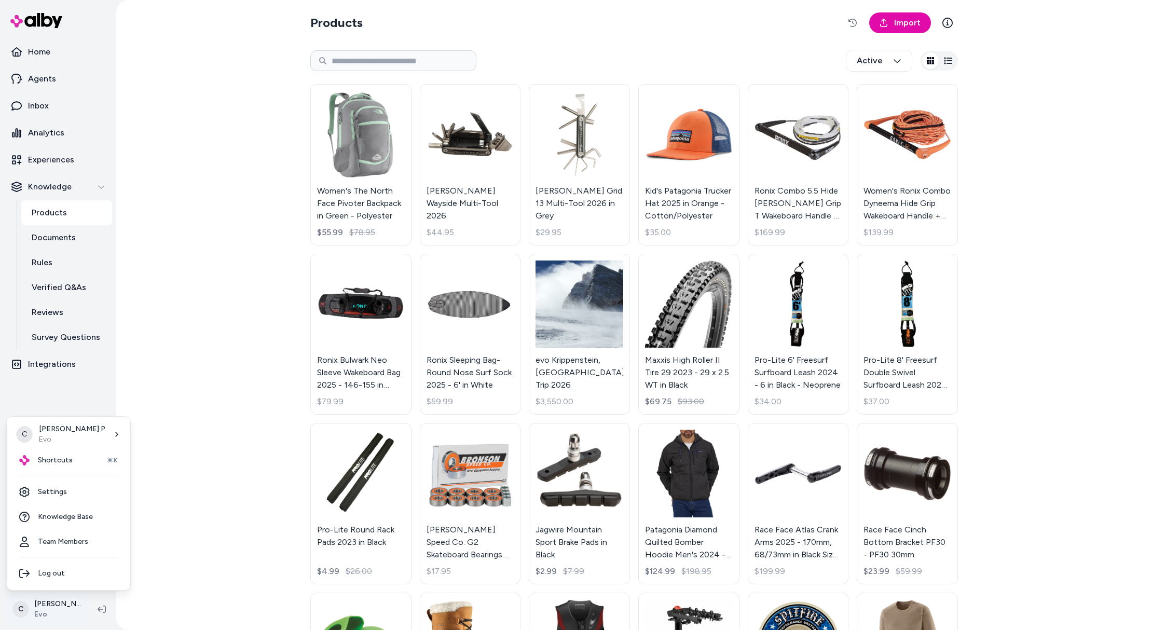
click at [50, 607] on html "Home Agents Inbox Analytics Experiences Knowledge Products Documents Rules Veri…" at bounding box center [576, 315] width 1152 height 630
click at [61, 470] on div "Shortcuts ⌘K" at bounding box center [68, 460] width 115 height 25
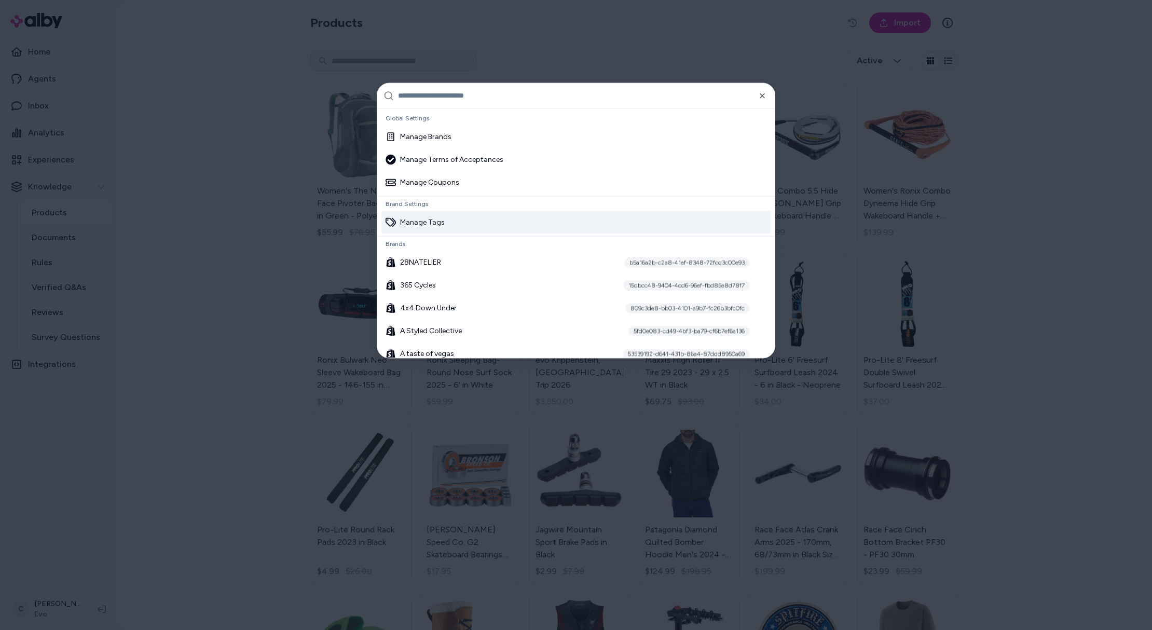
click at [157, 302] on div at bounding box center [576, 315] width 1152 height 630
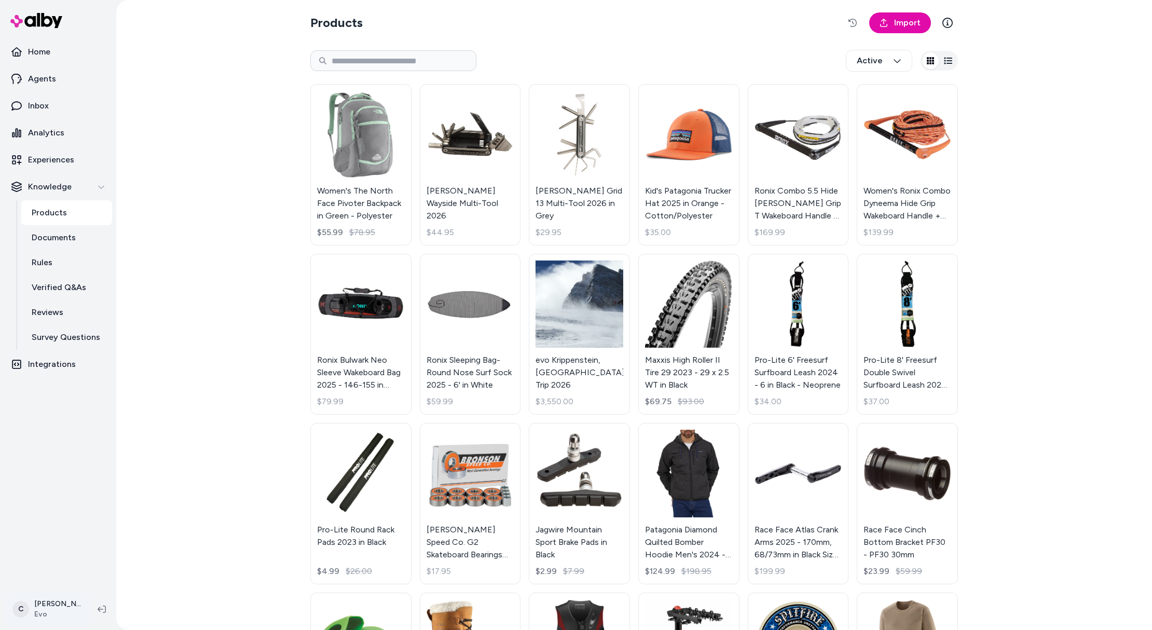
drag, startPoint x: 49, startPoint y: 626, endPoint x: 50, endPoint y: 608, distance: 17.7
click at [49, 626] on div "C Chris P Evo" at bounding box center [58, 609] width 116 height 42
click at [50, 608] on html "Home Agents Inbox Analytics Experiences Knowledge Products Documents Rules Veri…" at bounding box center [576, 315] width 1152 height 630
click at [70, 452] on div "Shortcuts ⌘K" at bounding box center [68, 460] width 115 height 25
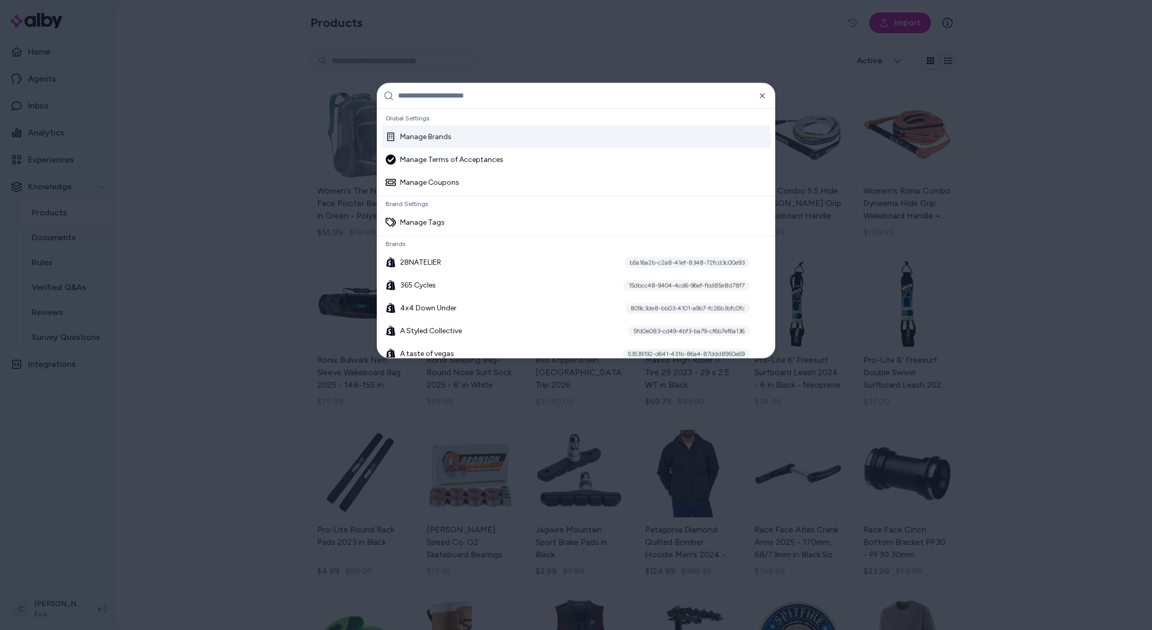
click at [431, 99] on input "text" at bounding box center [583, 95] width 370 height 25
drag, startPoint x: 54, startPoint y: 608, endPoint x: 61, endPoint y: 587, distance: 22.3
click at [58, 604] on div at bounding box center [576, 315] width 1152 height 630
drag, startPoint x: 51, startPoint y: 587, endPoint x: 54, endPoint y: 606, distance: 19.5
click at [54, 606] on html "Home Agents Inbox Analytics Experiences Knowledge Products Documents Rules Veri…" at bounding box center [576, 315] width 1152 height 630
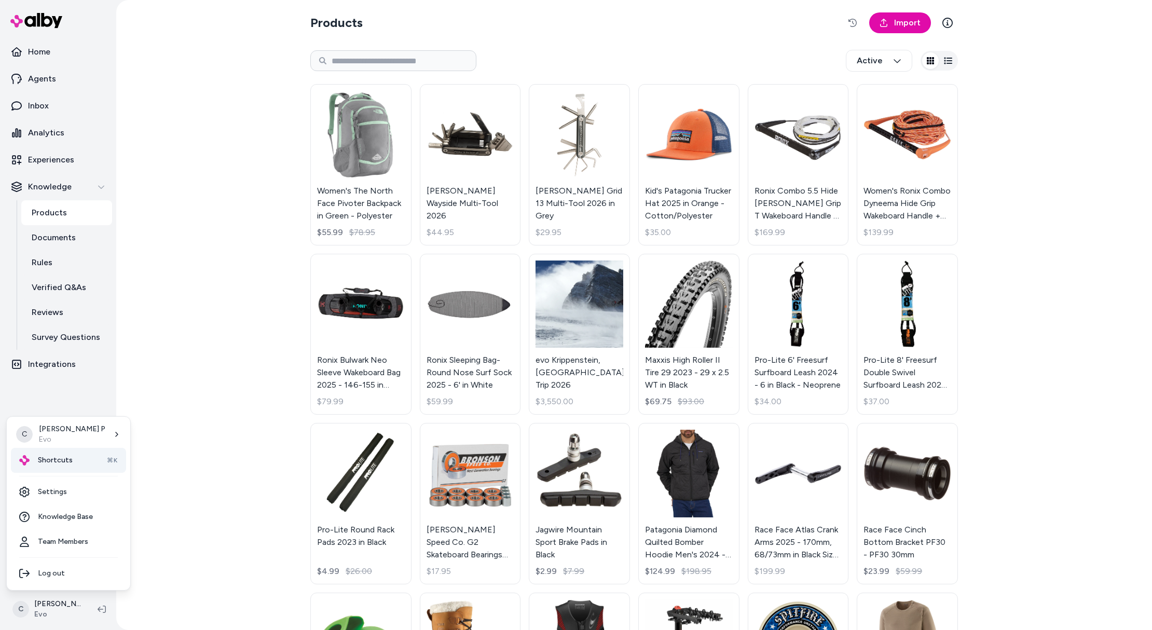
click at [65, 465] on div "Shortcuts ⌘K" at bounding box center [68, 460] width 115 height 25
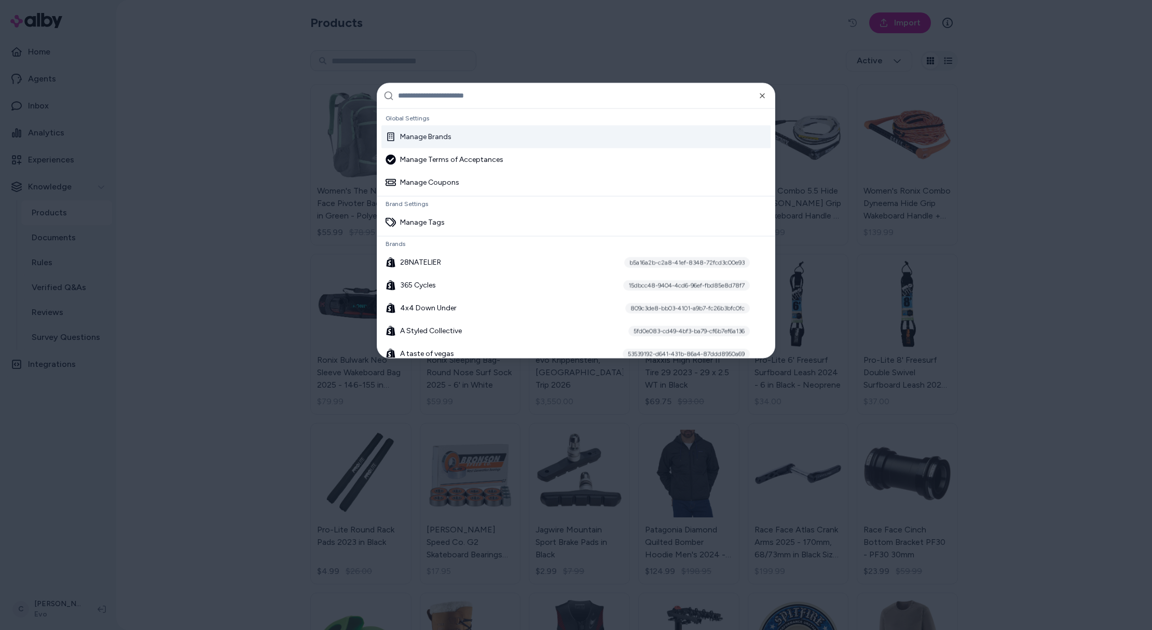
click at [478, 91] on input "text" at bounding box center [583, 95] width 370 height 25
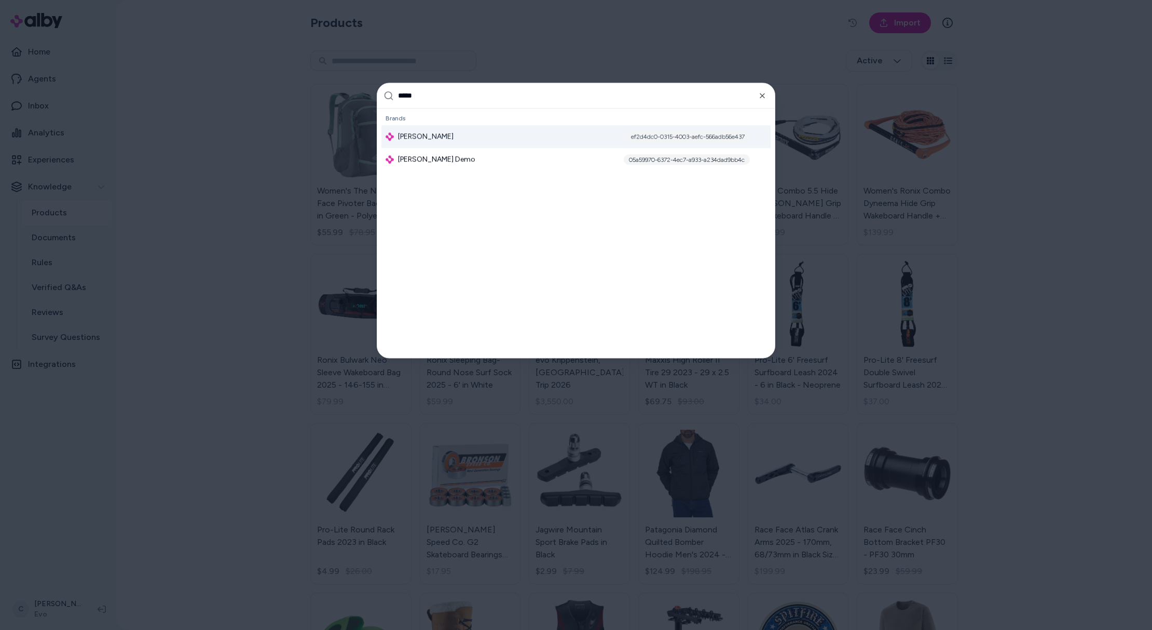
type input "*****"
click at [679, 139] on div "ef2d4dc0-0315-4003-aefc-566adb56e437" at bounding box center [688, 136] width 124 height 10
click at [470, 140] on div "Jabra Enhance ef2d4dc0-0315-4003-aefc-566adb56e437" at bounding box center [575, 136] width 389 height 23
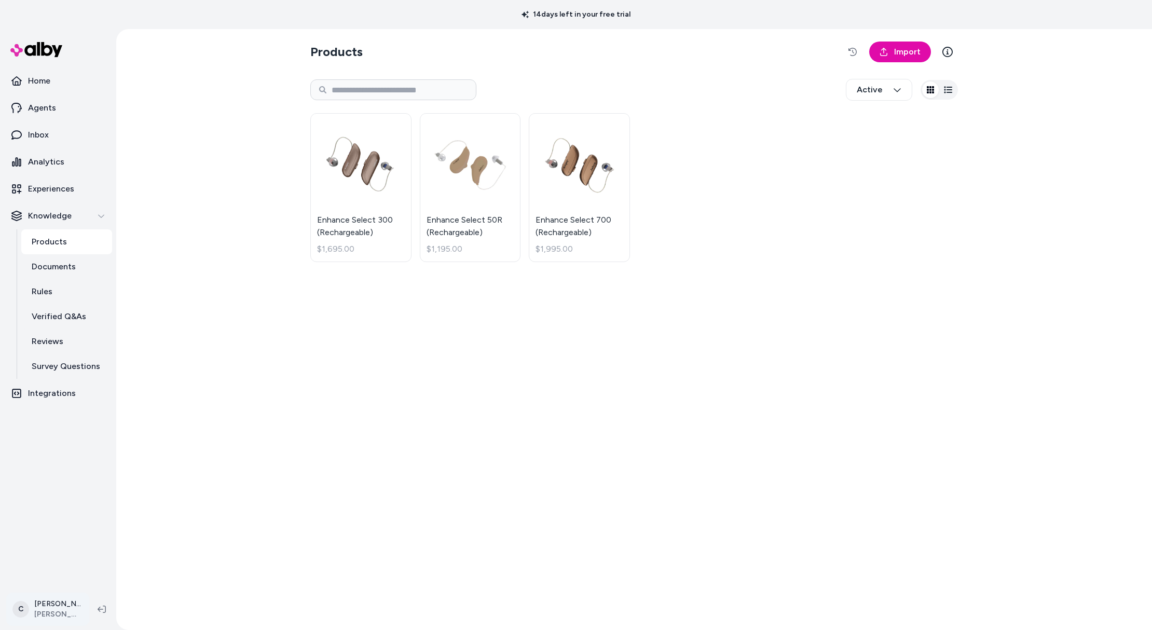
click at [54, 607] on html "14 days left in your free trial Home Agents Inbox Analytics Experiences Knowled…" at bounding box center [576, 315] width 1152 height 630
click at [60, 471] on div "Shortcuts ⌘K" at bounding box center [68, 460] width 115 height 25
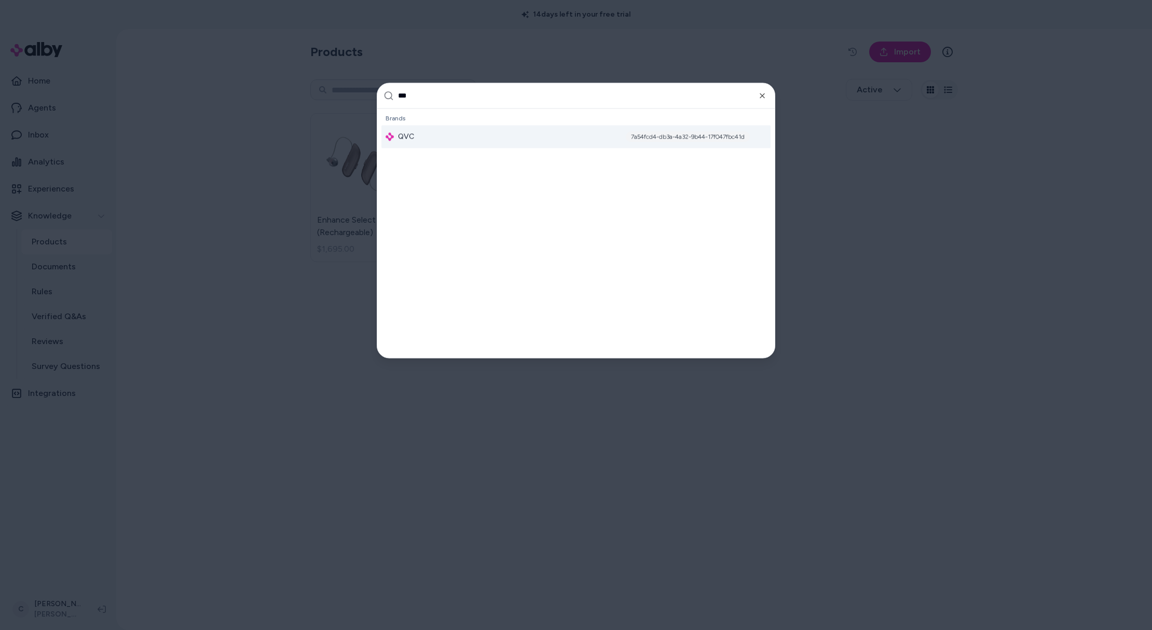
type input "***"
click at [560, 135] on div "QVC 7a54fcd4-db3a-4a32-9b44-17f047fbc41d" at bounding box center [575, 136] width 389 height 23
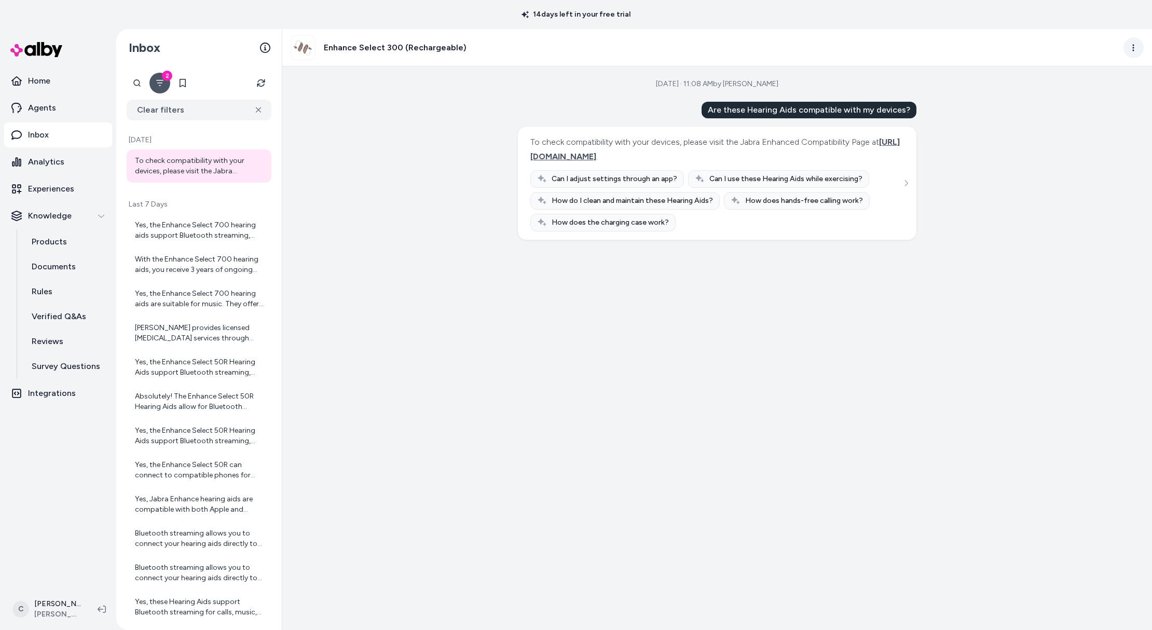
click at [1135, 46] on html "14 days left in your free trial Home Agents Inbox Analytics Experiences Knowled…" at bounding box center [576, 315] width 1152 height 630
click at [1086, 130] on link "View in LangFuse" at bounding box center [1088, 128] width 112 height 19
click at [514, 387] on div "Sep 22, 2025 · 11:08 AM by Jackie Schnackel Are these Hearing Aids compatible w…" at bounding box center [717, 348] width 870 height 564
click at [51, 601] on html "14 days left in your free trial Home Agents Inbox Analytics Experiences Knowled…" at bounding box center [576, 315] width 1152 height 630
click at [57, 464] on span "Shortcuts" at bounding box center [55, 460] width 35 height 10
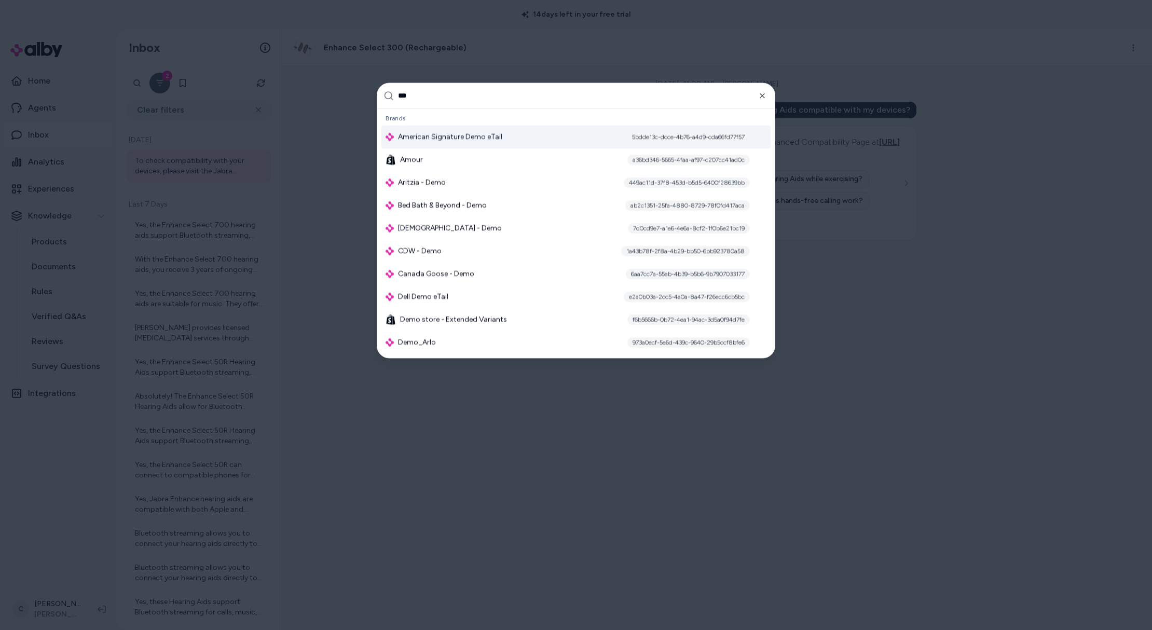
type input "****"
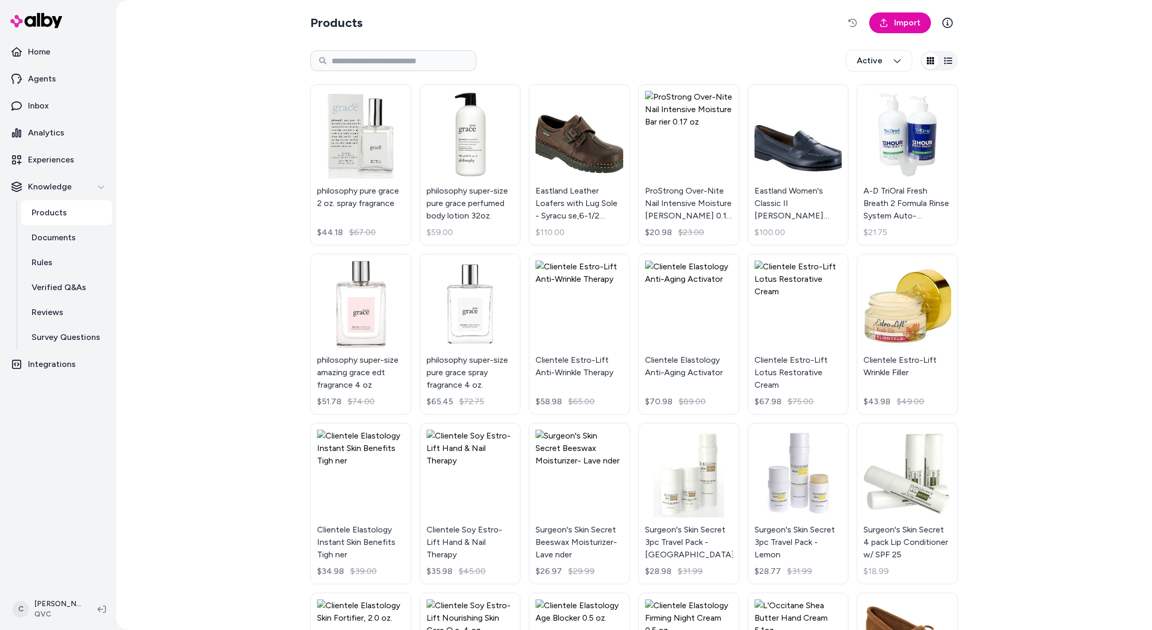
click at [87, 518] on nav "Home Agents Inbox Analytics Experiences Knowledge Products Documents Rules Veri…" at bounding box center [58, 312] width 108 height 547
click at [847, 27] on button "button" at bounding box center [852, 22] width 21 height 21
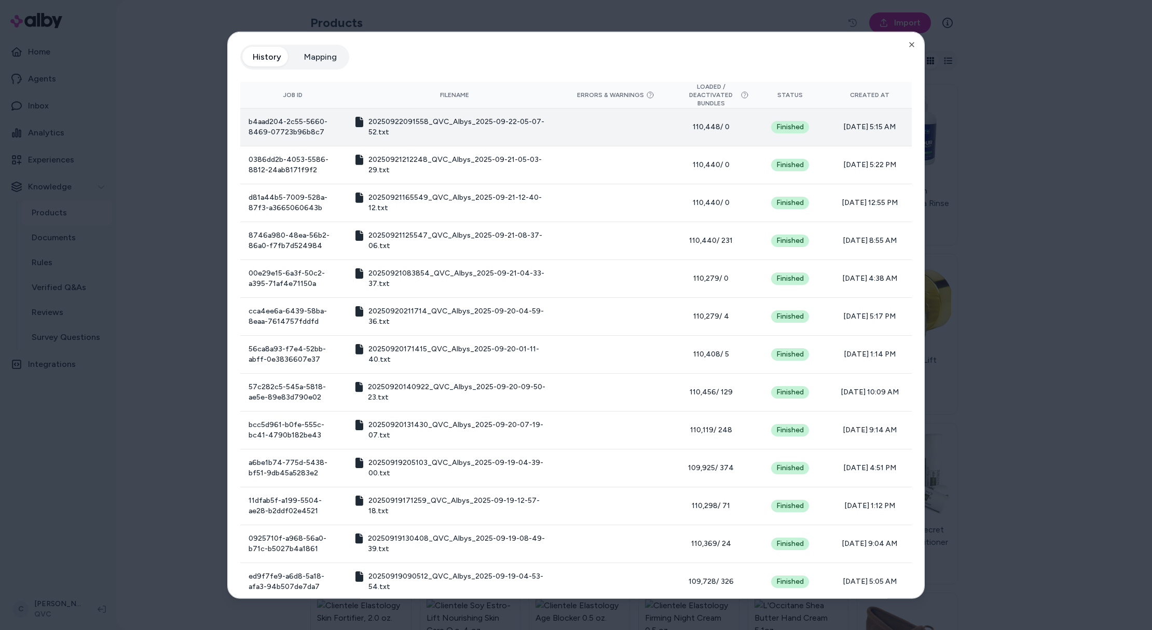
drag, startPoint x: 855, startPoint y: 125, endPoint x: 846, endPoint y: 125, distance: 9.4
click at [846, 125] on span "[DATE] 5:15 AM" at bounding box center [869, 127] width 68 height 10
click at [846, 124] on span "[DATE] 5:15 AM" at bounding box center [869, 127] width 68 height 10
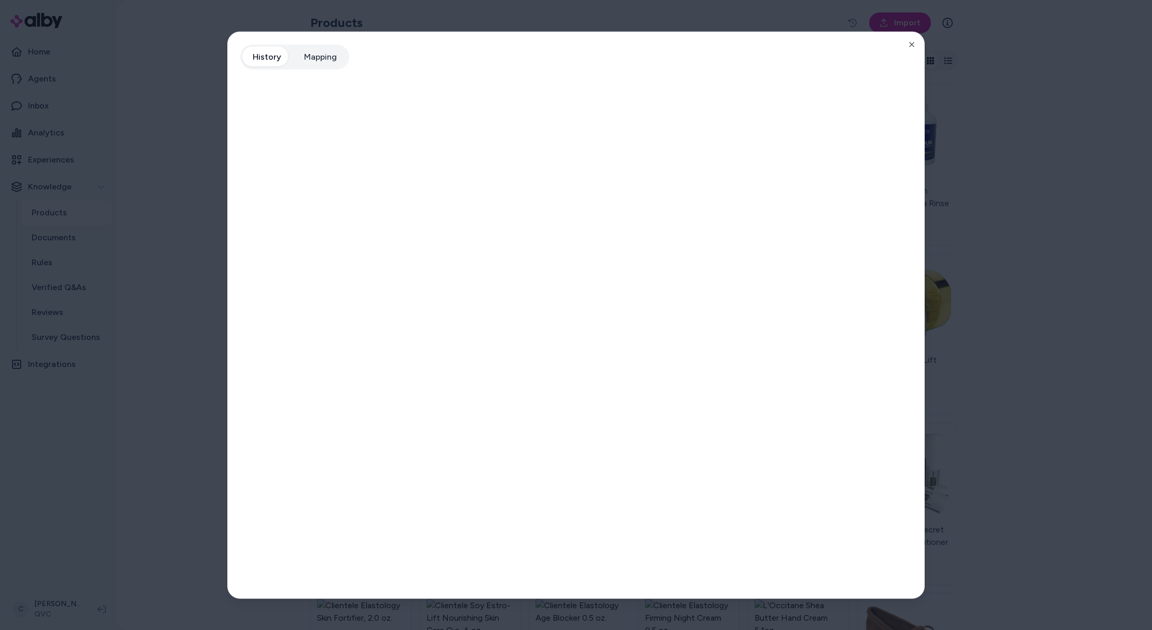
drag, startPoint x: 156, startPoint y: 183, endPoint x: 344, endPoint y: 5, distance: 259.1
click at [155, 183] on div at bounding box center [576, 315] width 1152 height 630
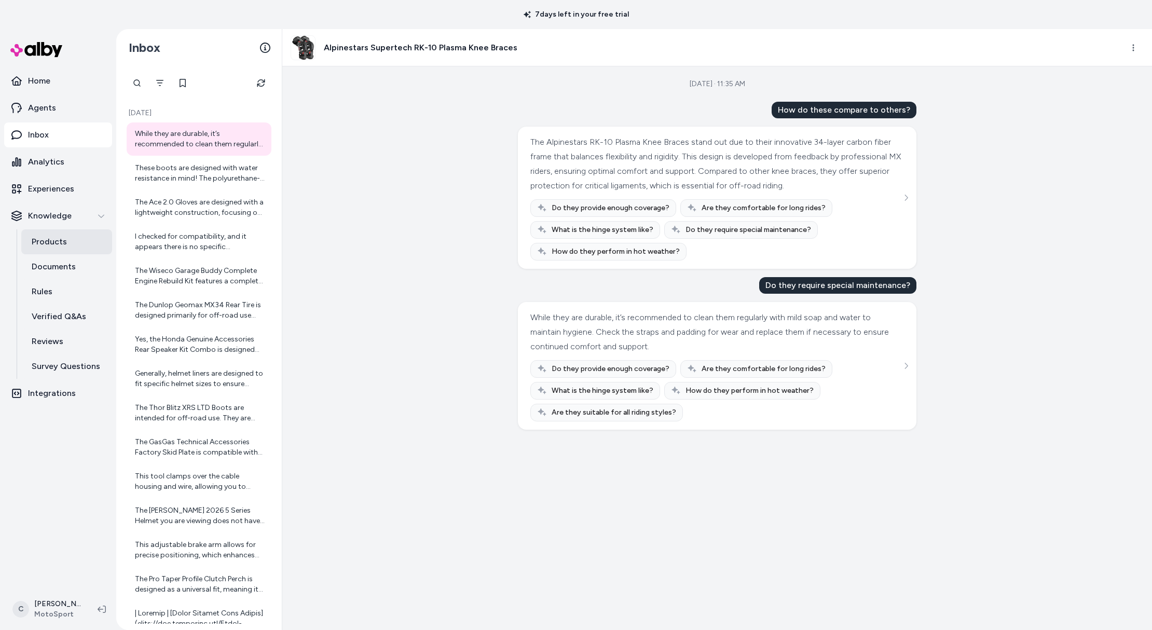
click at [77, 241] on link "Products" at bounding box center [66, 241] width 91 height 25
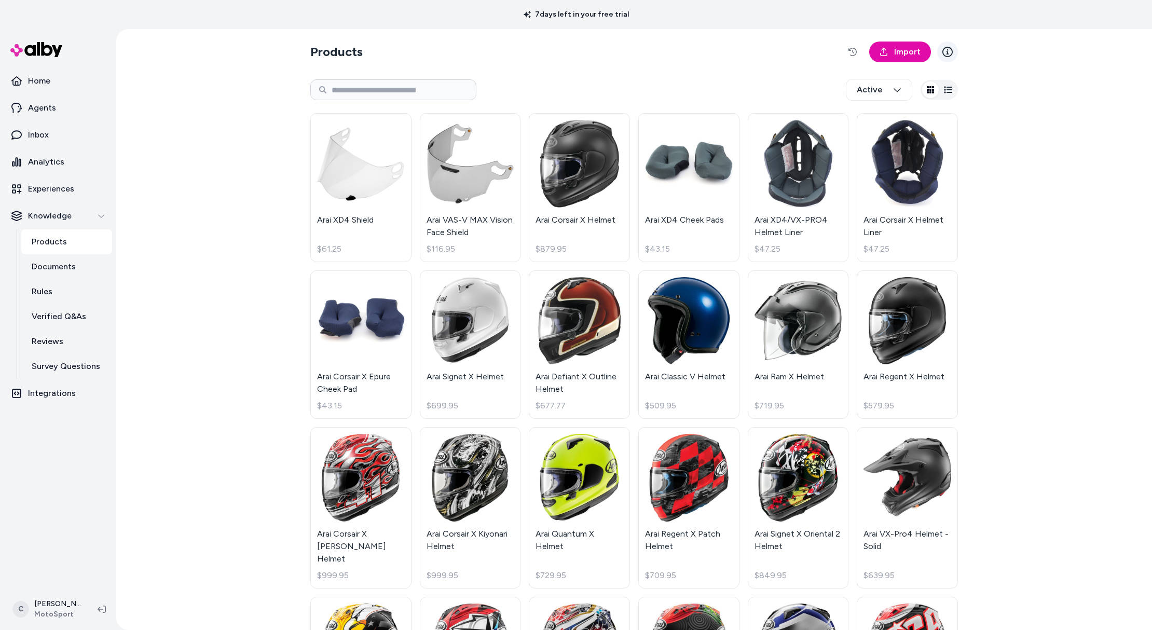
click at [946, 52] on icon at bounding box center [947, 52] width 10 height 10
click at [852, 48] on icon "button" at bounding box center [852, 52] width 8 height 8
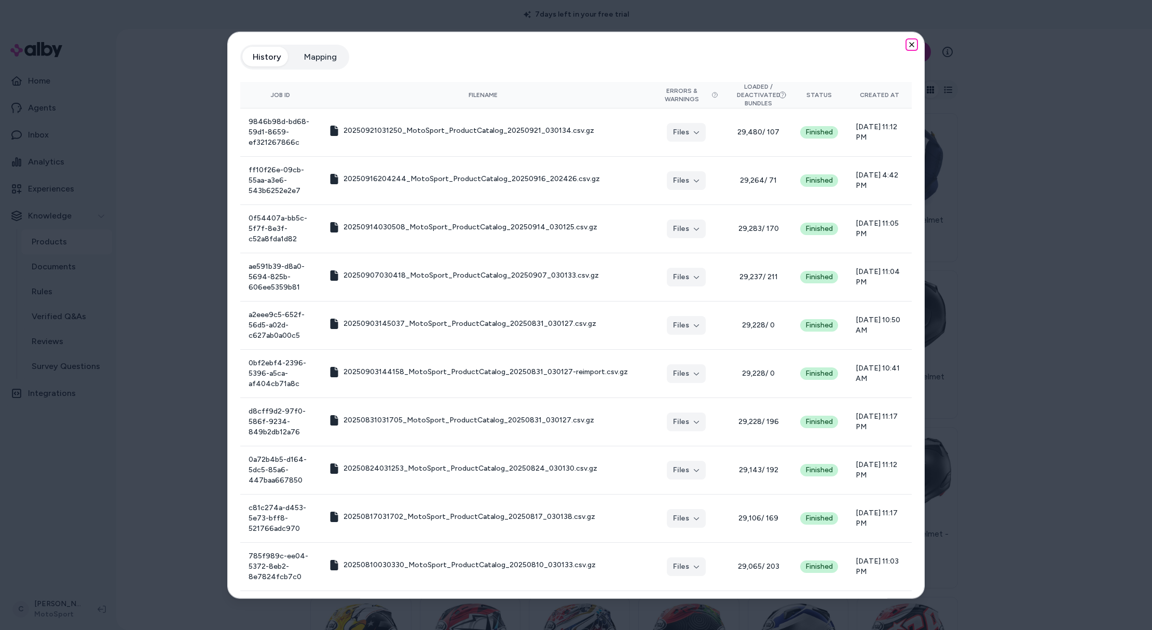
click at [908, 41] on icon "button" at bounding box center [912, 44] width 8 height 8
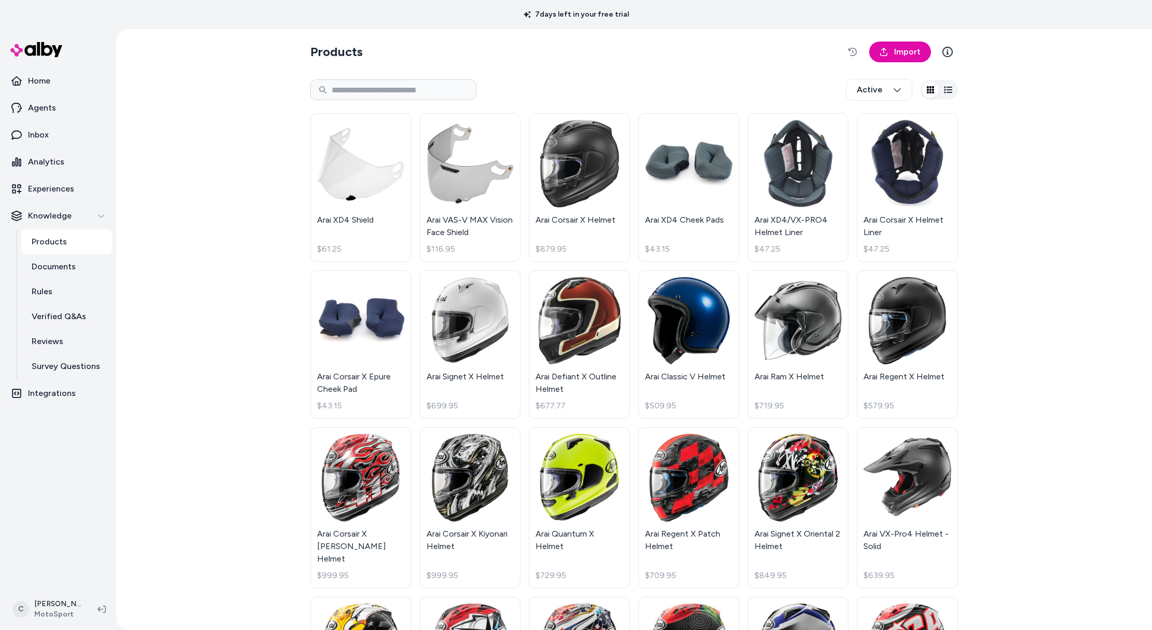
click at [554, 46] on section "Products Import" at bounding box center [634, 51] width 648 height 29
click at [250, 267] on div "Products Import Active Arai XD4 Shield $61.25 Arai VAS-V MAX Vision Face Shield…" at bounding box center [634, 329] width 1036 height 601
click at [236, 364] on div "Products Import Active Arai XD4 Shield $61.25 Arai VAS-V MAX Vision Face Shield…" at bounding box center [634, 329] width 1036 height 601
click at [66, 609] on html "7 days left in your free trial Home Agents Inbox Analytics Experiences Knowledg…" at bounding box center [576, 315] width 1152 height 630
click at [219, 353] on html "7 days left in your free trial Home Agents Inbox Analytics Experiences Knowledg…" at bounding box center [576, 315] width 1152 height 630
